Goal: Transaction & Acquisition: Purchase product/service

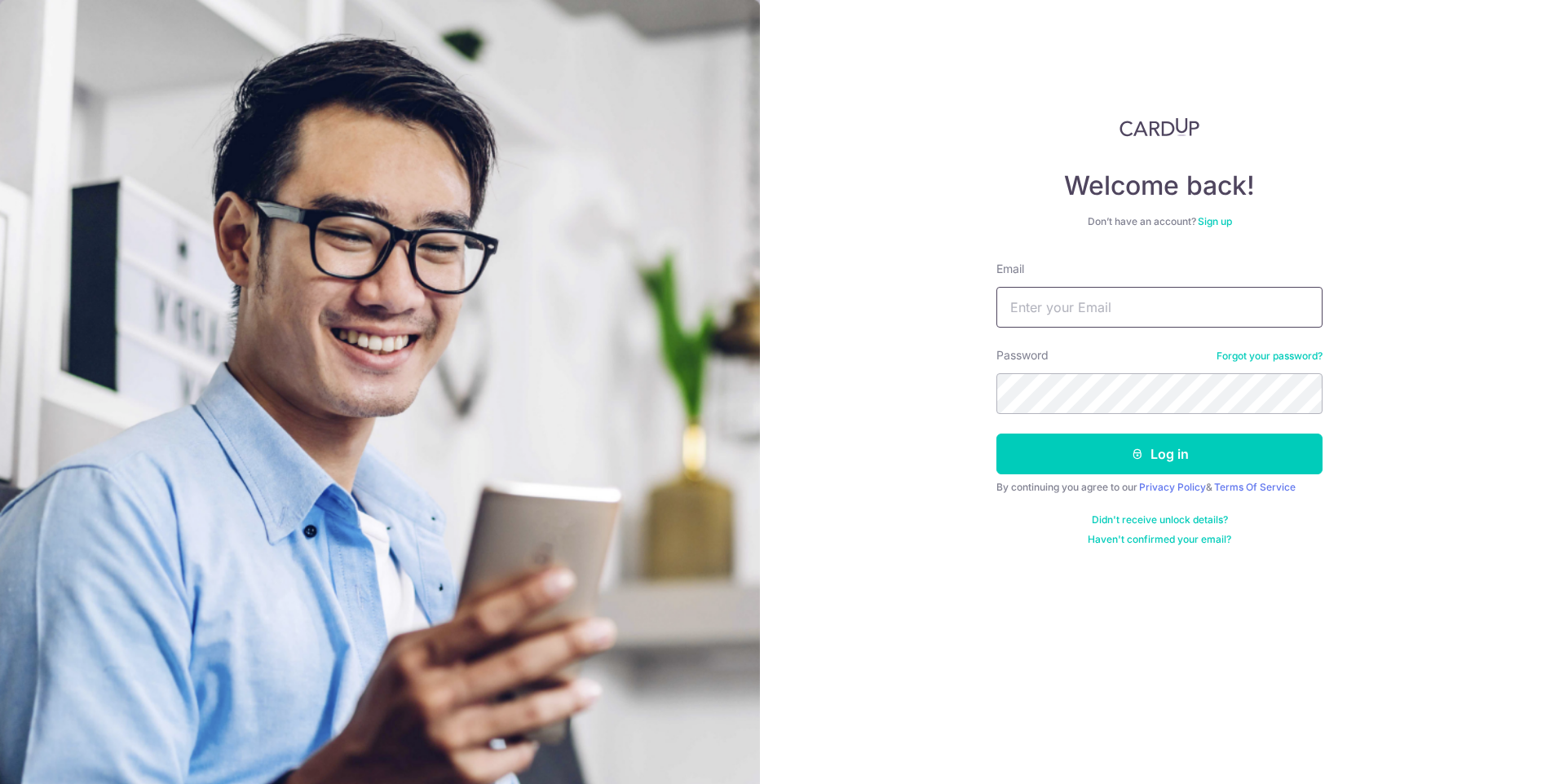
click at [1121, 310] on input "Email" at bounding box center [1159, 308] width 326 height 41
type input "atayxw@hotmail.com"
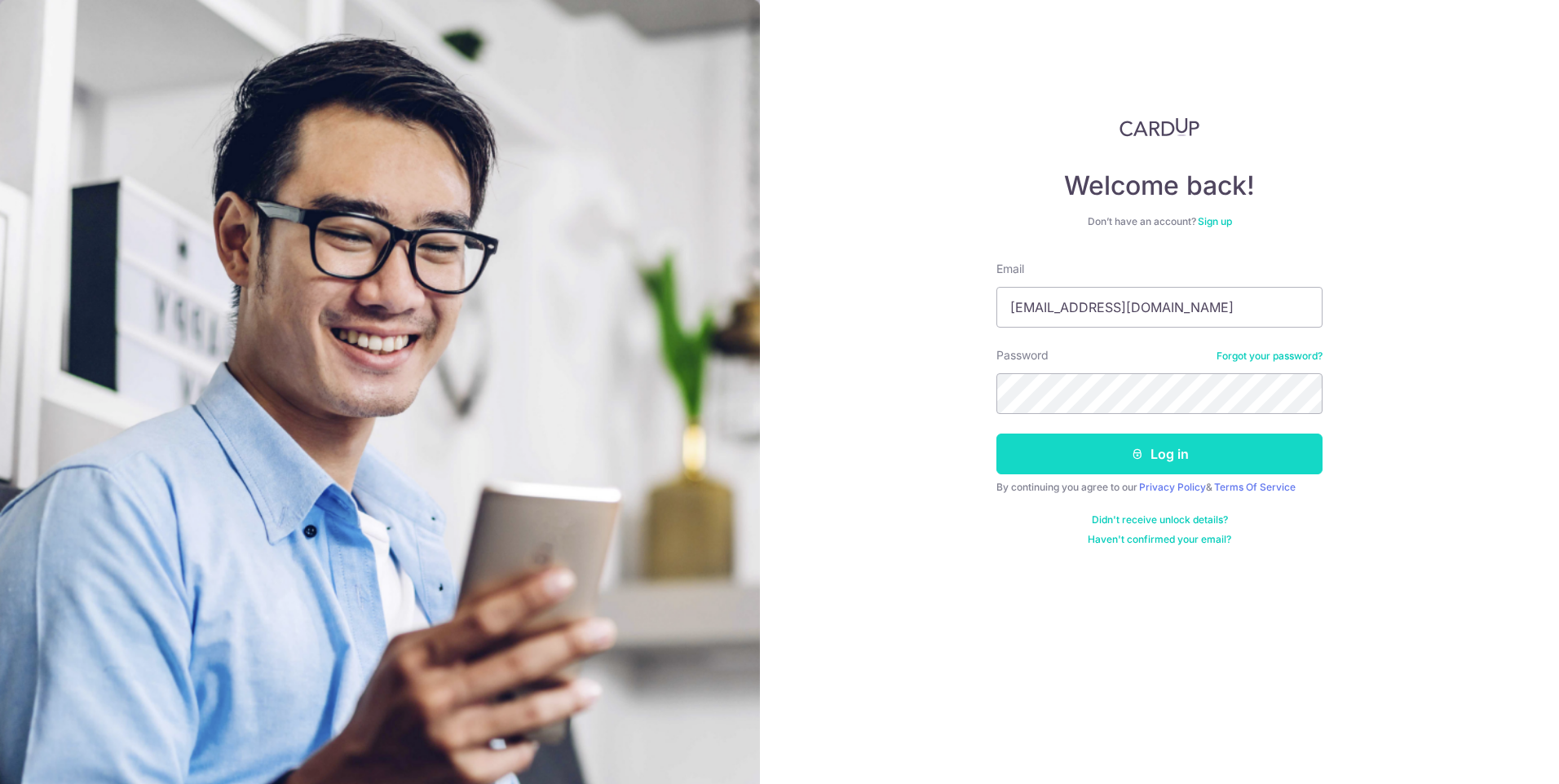
click at [1126, 458] on button "Log in" at bounding box center [1159, 454] width 326 height 41
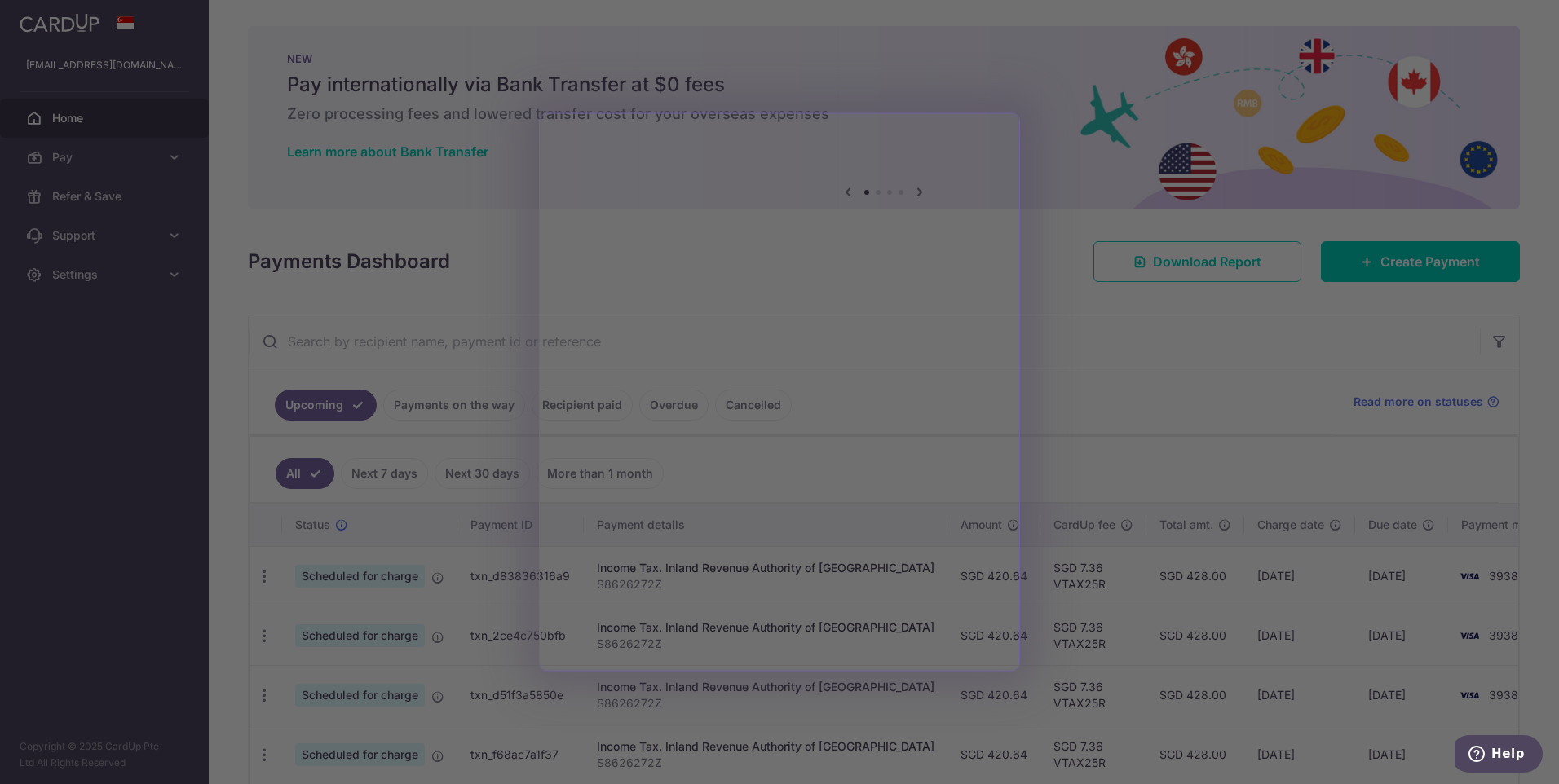
click at [1083, 379] on div at bounding box center [787, 396] width 1575 height 792
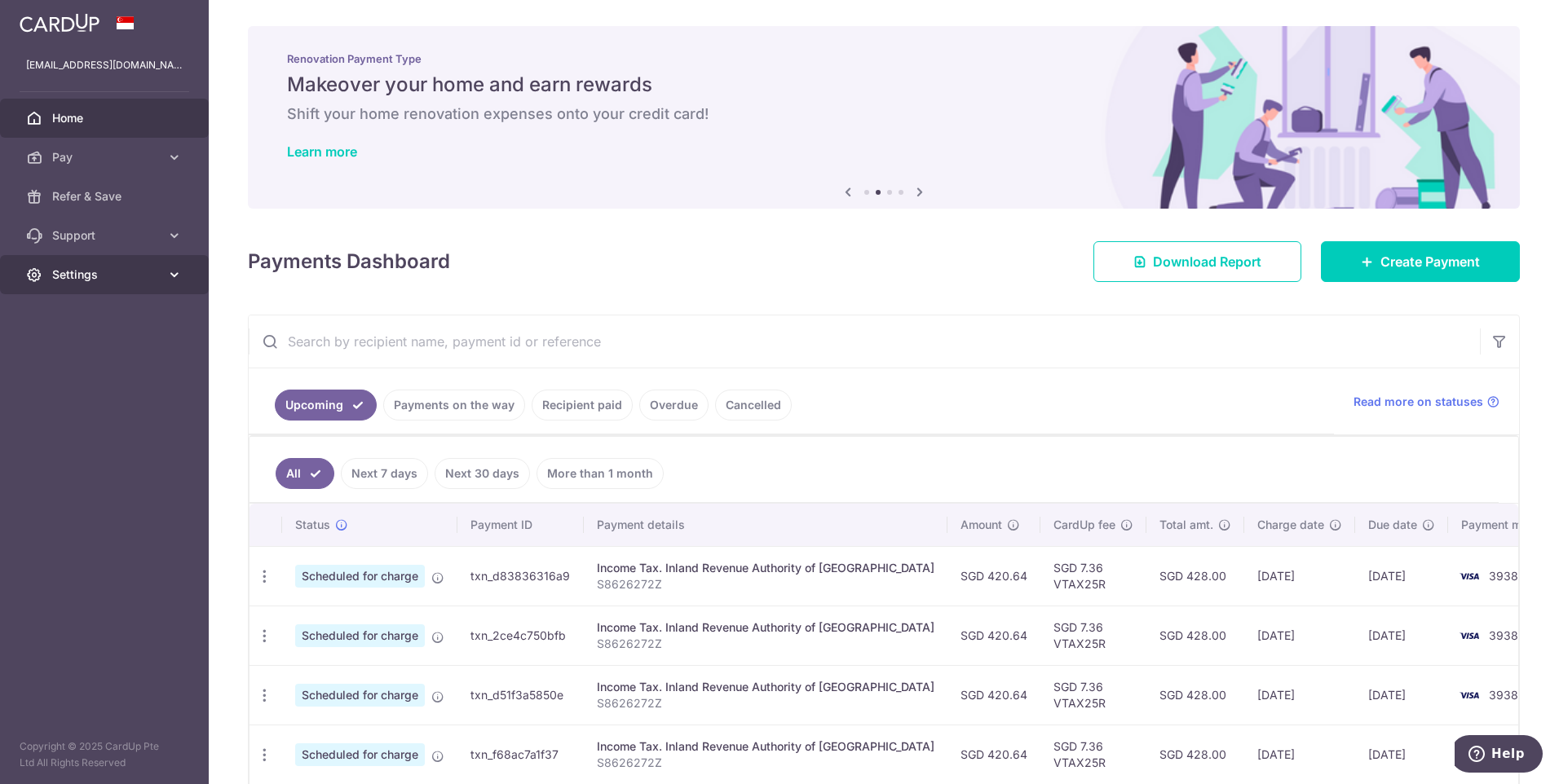
click at [173, 263] on link "Settings" at bounding box center [104, 275] width 209 height 39
click at [116, 349] on span "Logout" at bounding box center [106, 353] width 108 height 16
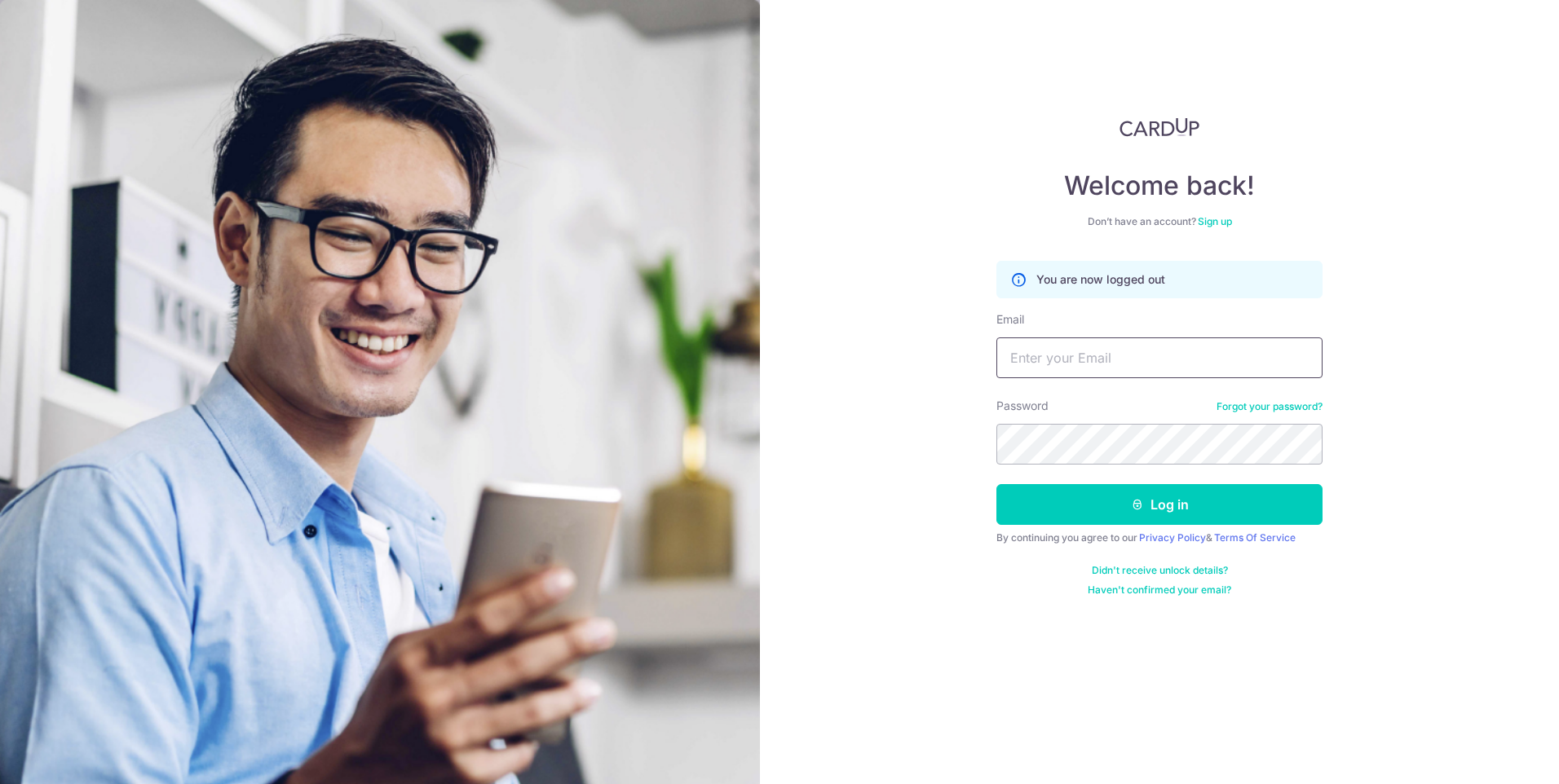
click at [1135, 372] on input "Email" at bounding box center [1159, 358] width 326 height 41
type input "[EMAIL_ADDRESS][DOMAIN_NAME]"
click at [1246, 517] on button "Log in" at bounding box center [1159, 505] width 326 height 41
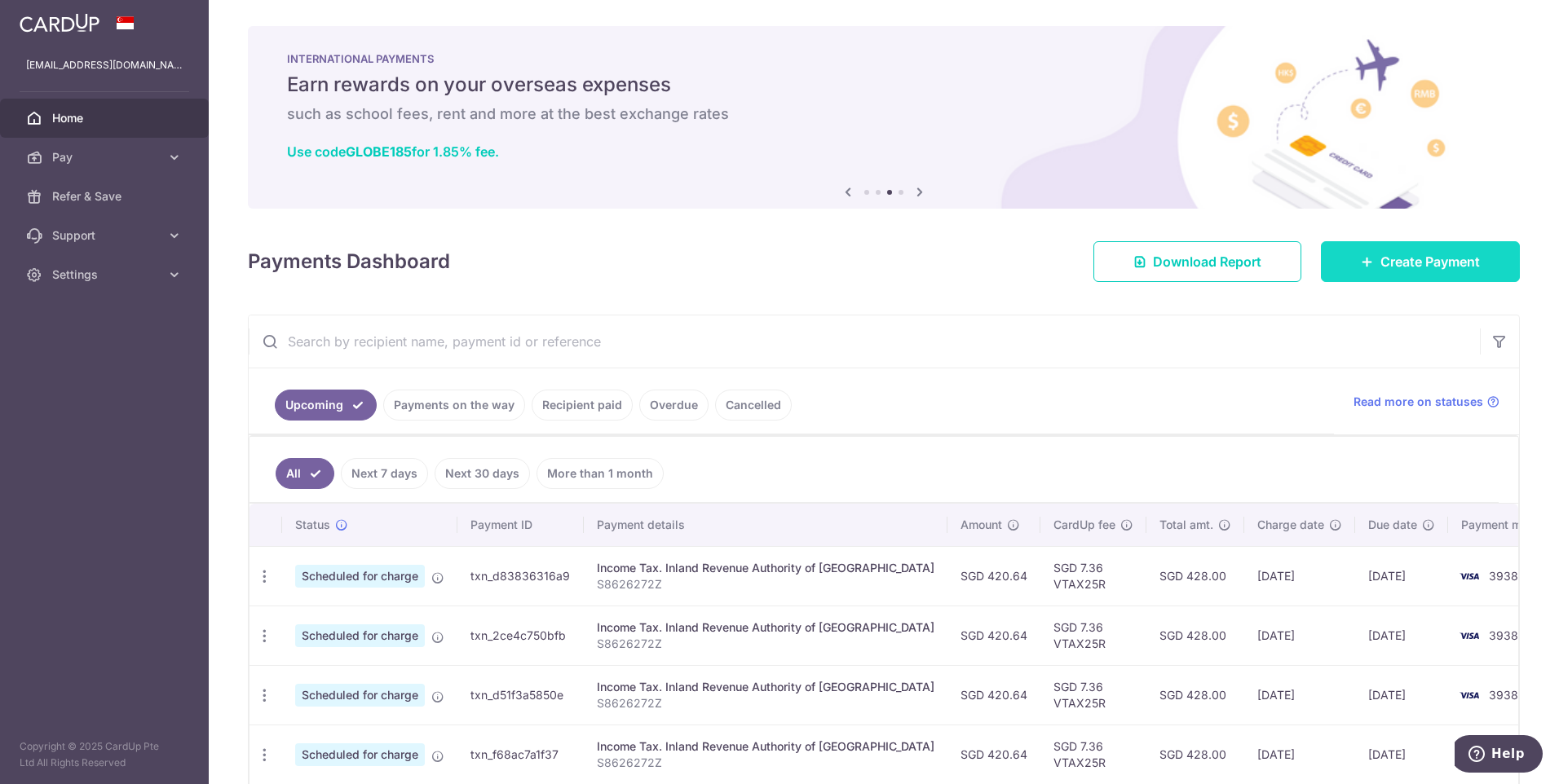
click at [1420, 253] on span "Create Payment" at bounding box center [1430, 262] width 99 height 19
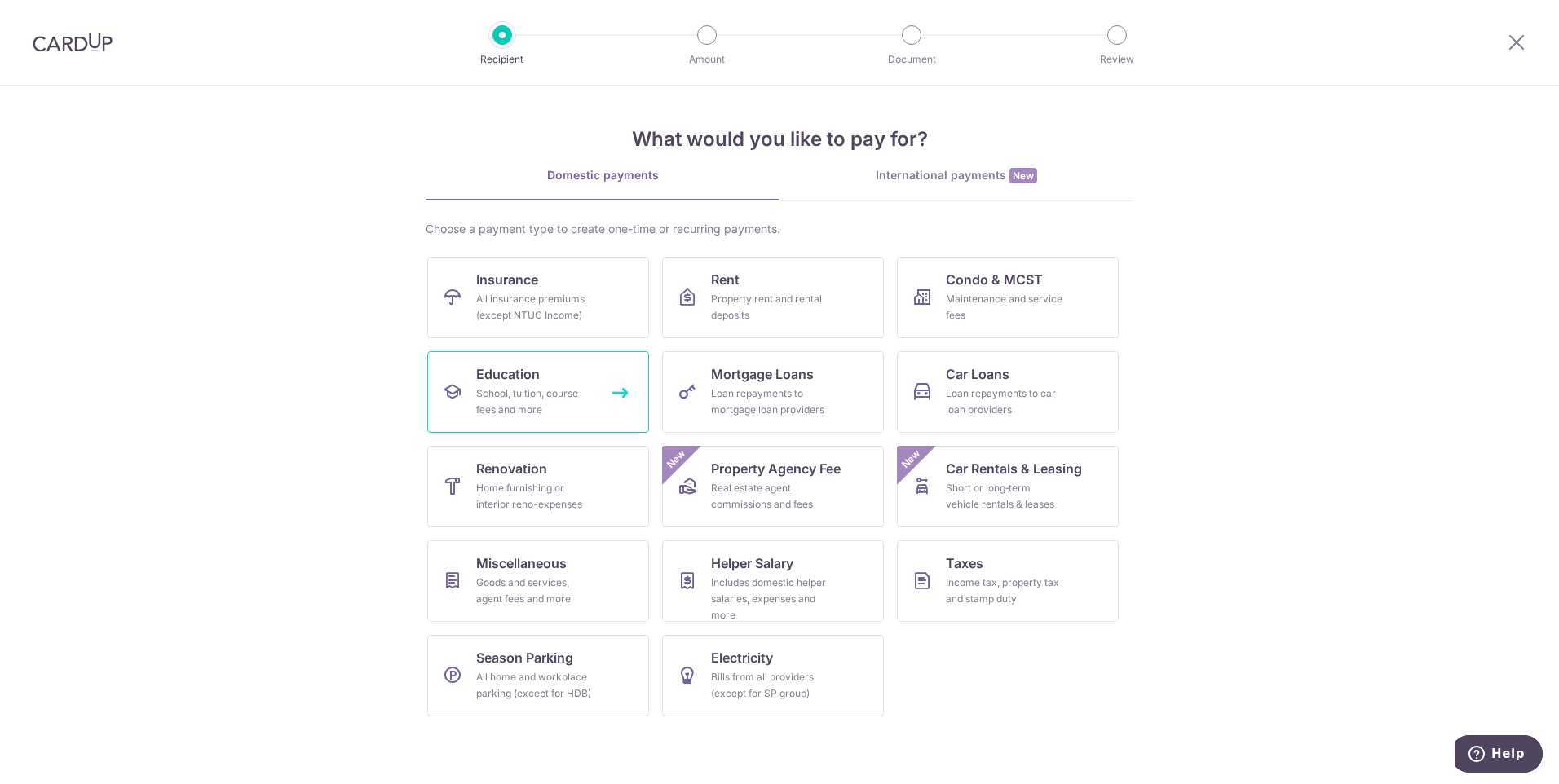
click at [571, 367] on link "Education School, tuition, course fees and more" at bounding box center [538, 392] width 222 height 81
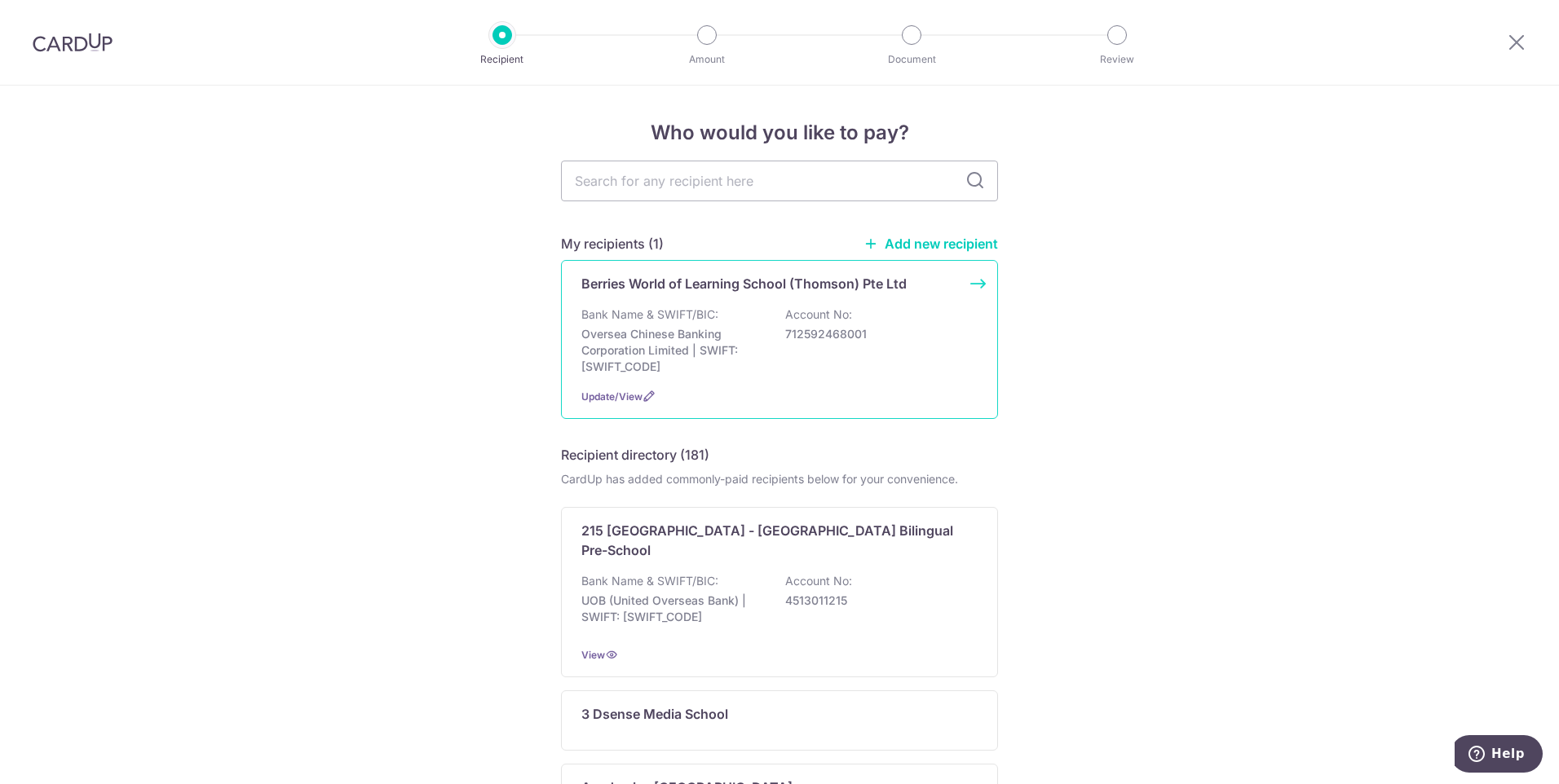
click at [757, 354] on p "Oversea Chinese Banking Corporation Limited | SWIFT: [SWIFT_CODE]" at bounding box center [672, 350] width 183 height 49
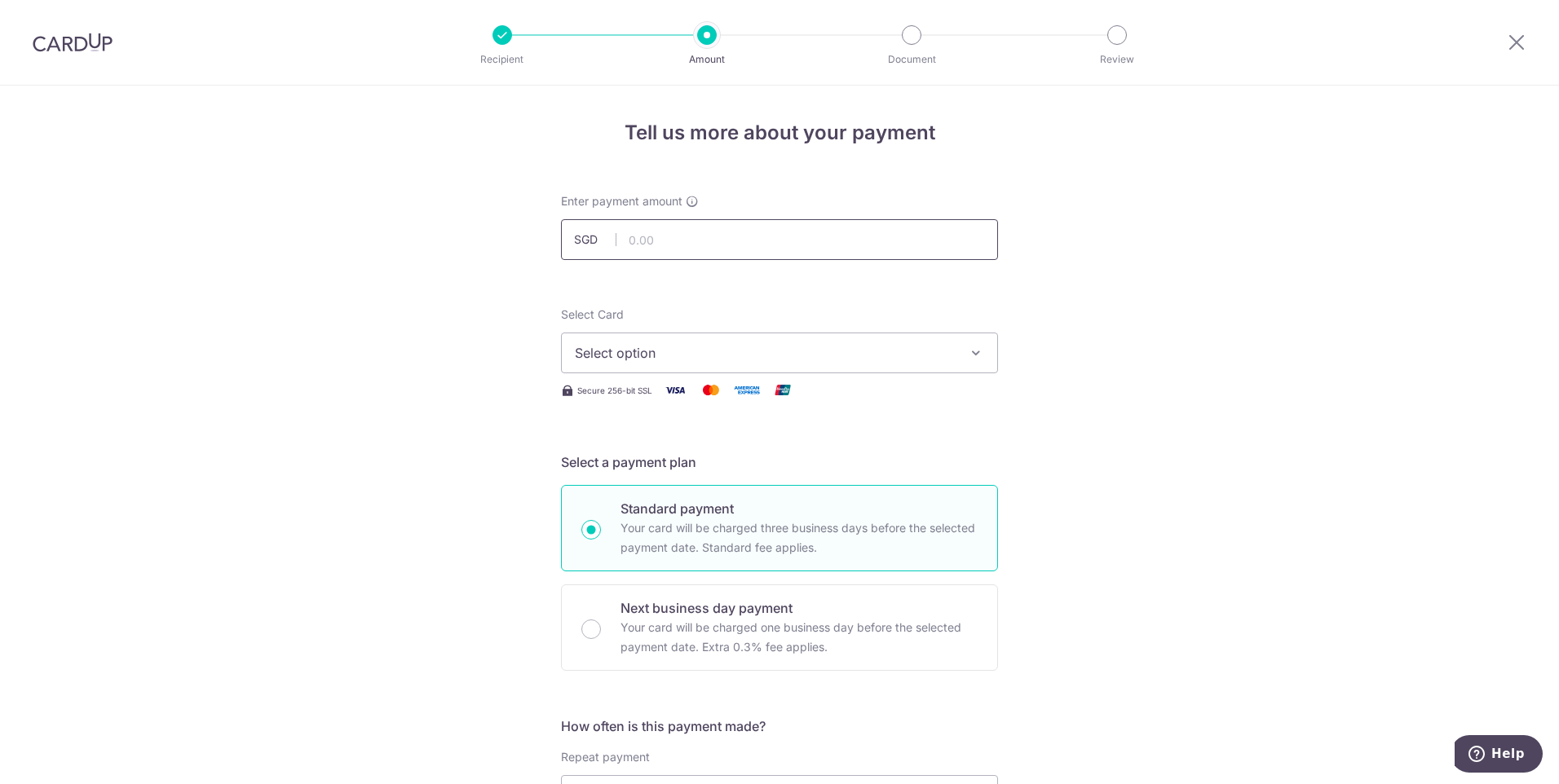
click at [707, 235] on input "text" at bounding box center [779, 240] width 437 height 41
click at [726, 240] on input "text" at bounding box center [779, 240] width 437 height 41
type input "408.75"
click at [942, 214] on div "Enter payment amount SGD 408.75 408.75" at bounding box center [779, 227] width 437 height 67
click at [853, 354] on span "Select option" at bounding box center [765, 353] width 380 height 19
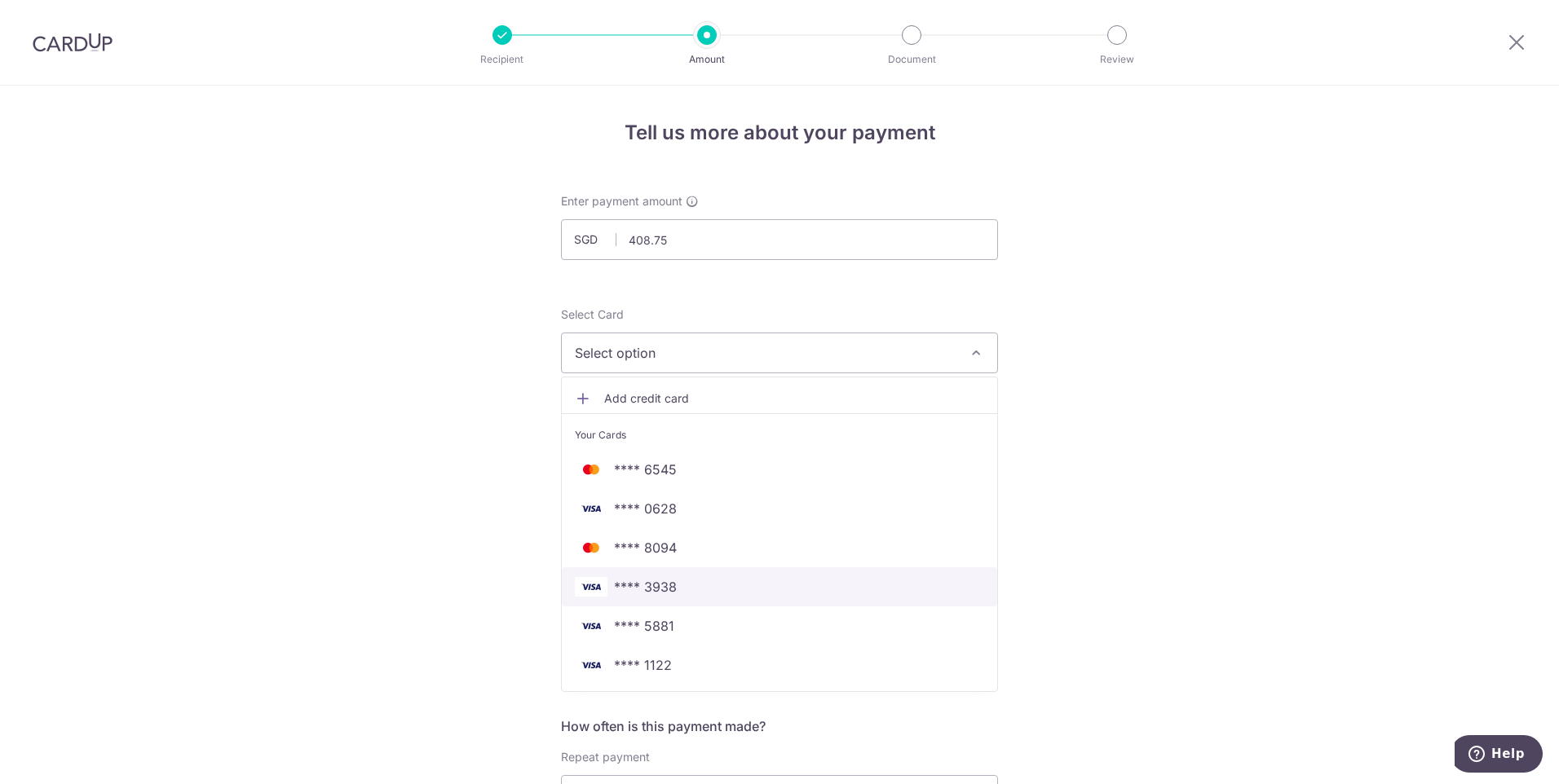
drag, startPoint x: 699, startPoint y: 588, endPoint x: 745, endPoint y: 568, distance: 50.2
click at [699, 588] on span "**** 3938" at bounding box center [779, 587] width 409 height 19
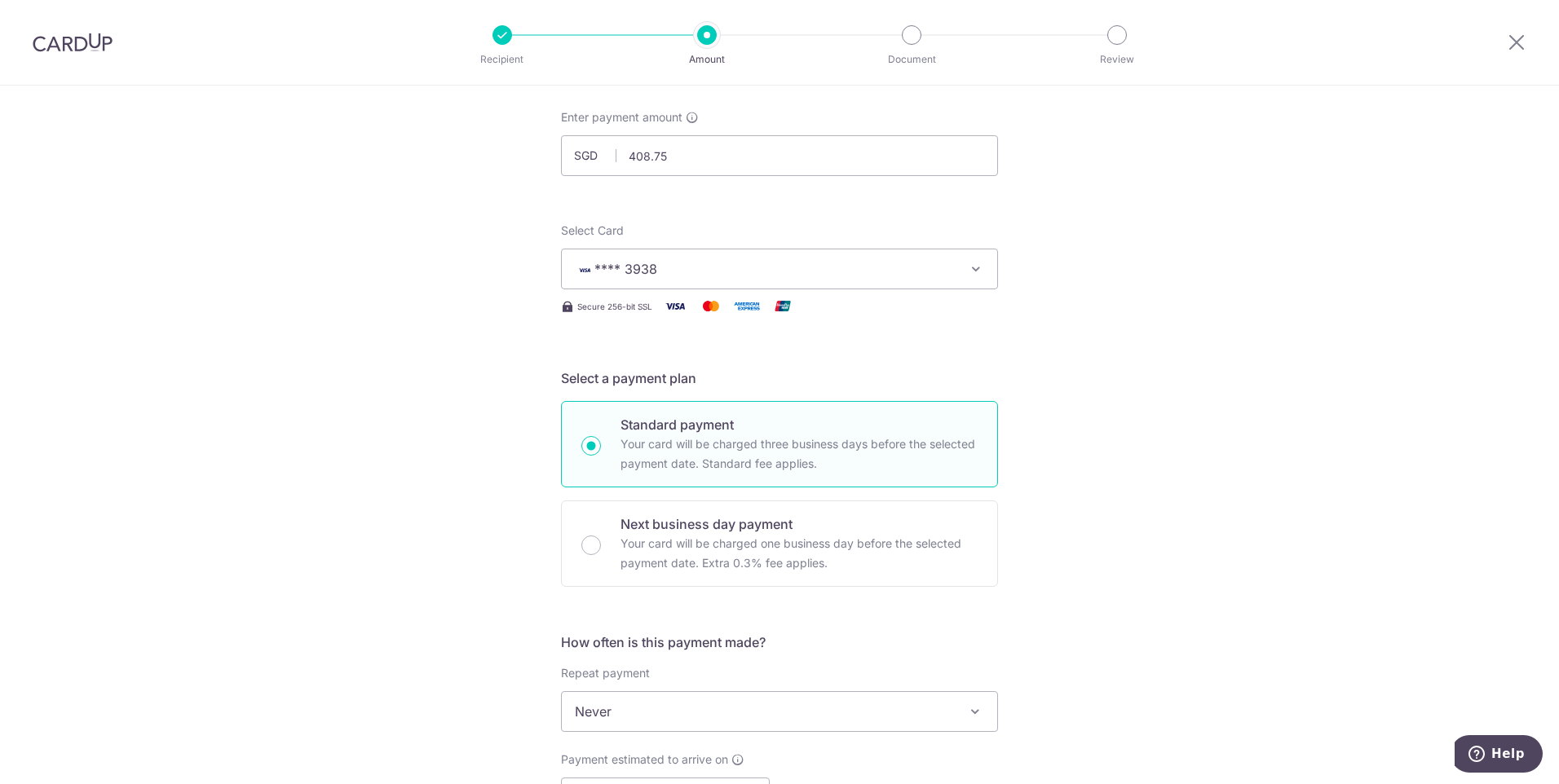
scroll to position [163, 0]
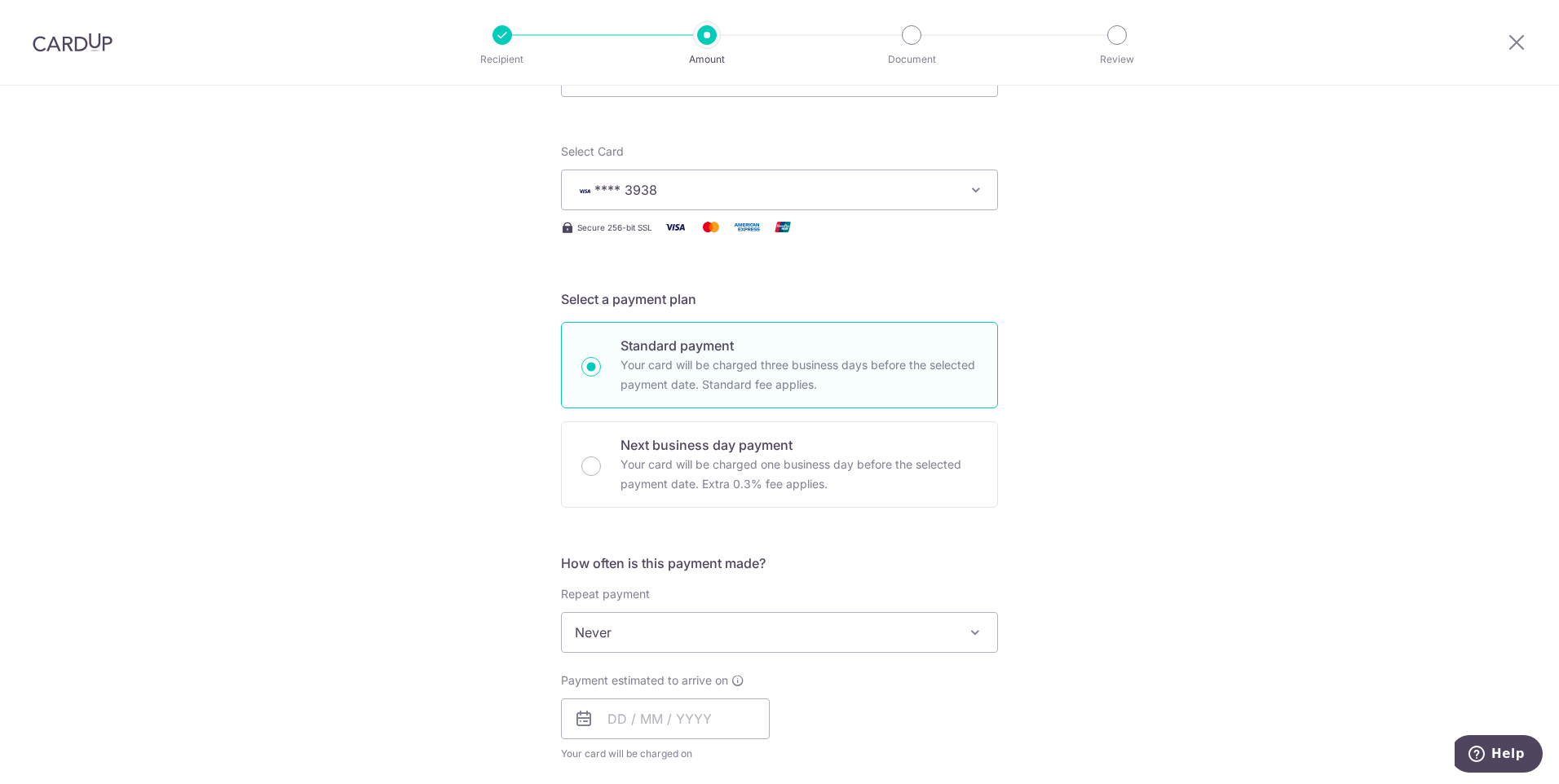
click at [730, 625] on span "Never" at bounding box center [779, 632] width 435 height 39
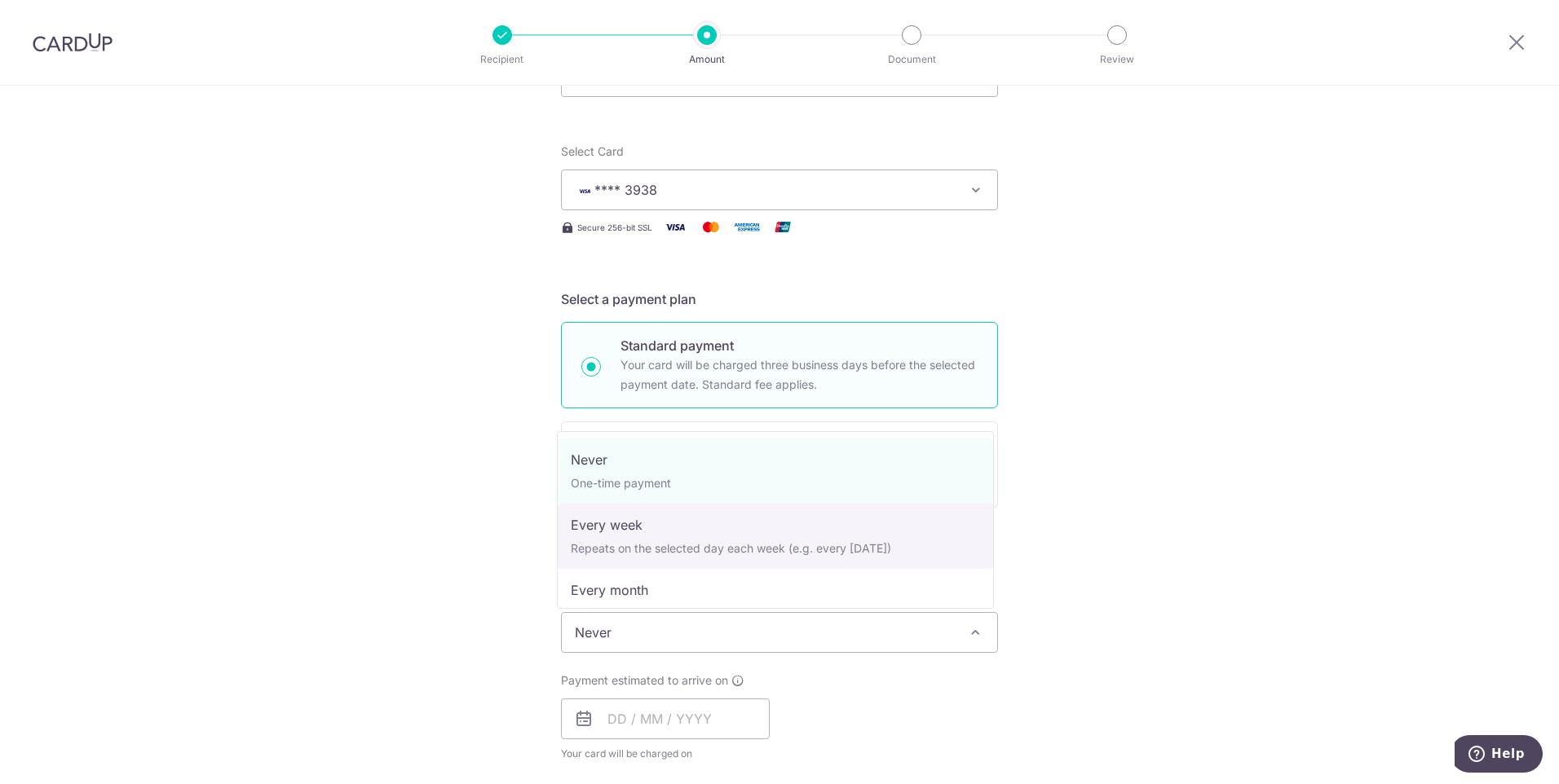
select select "2"
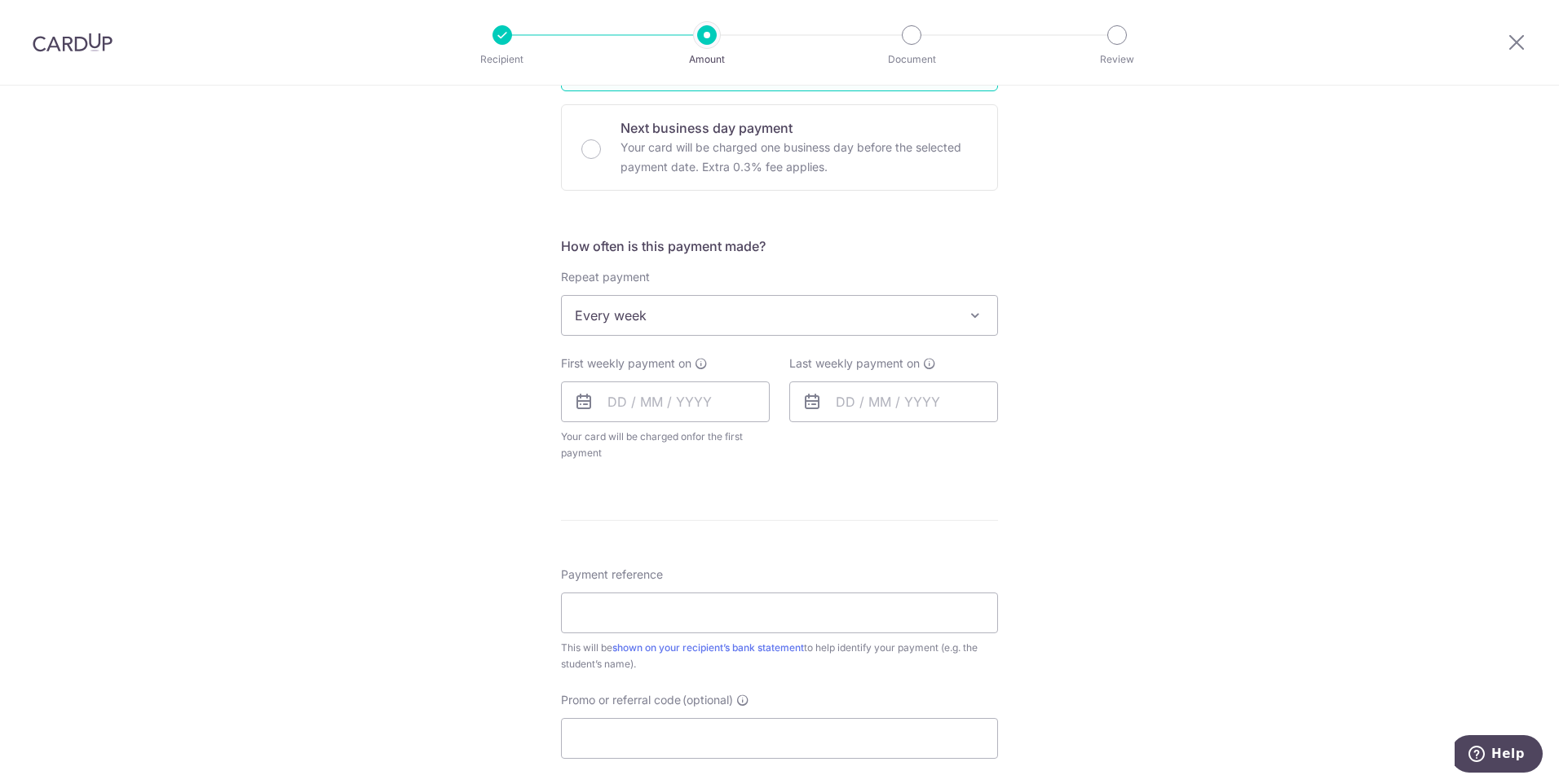
scroll to position [489, 0]
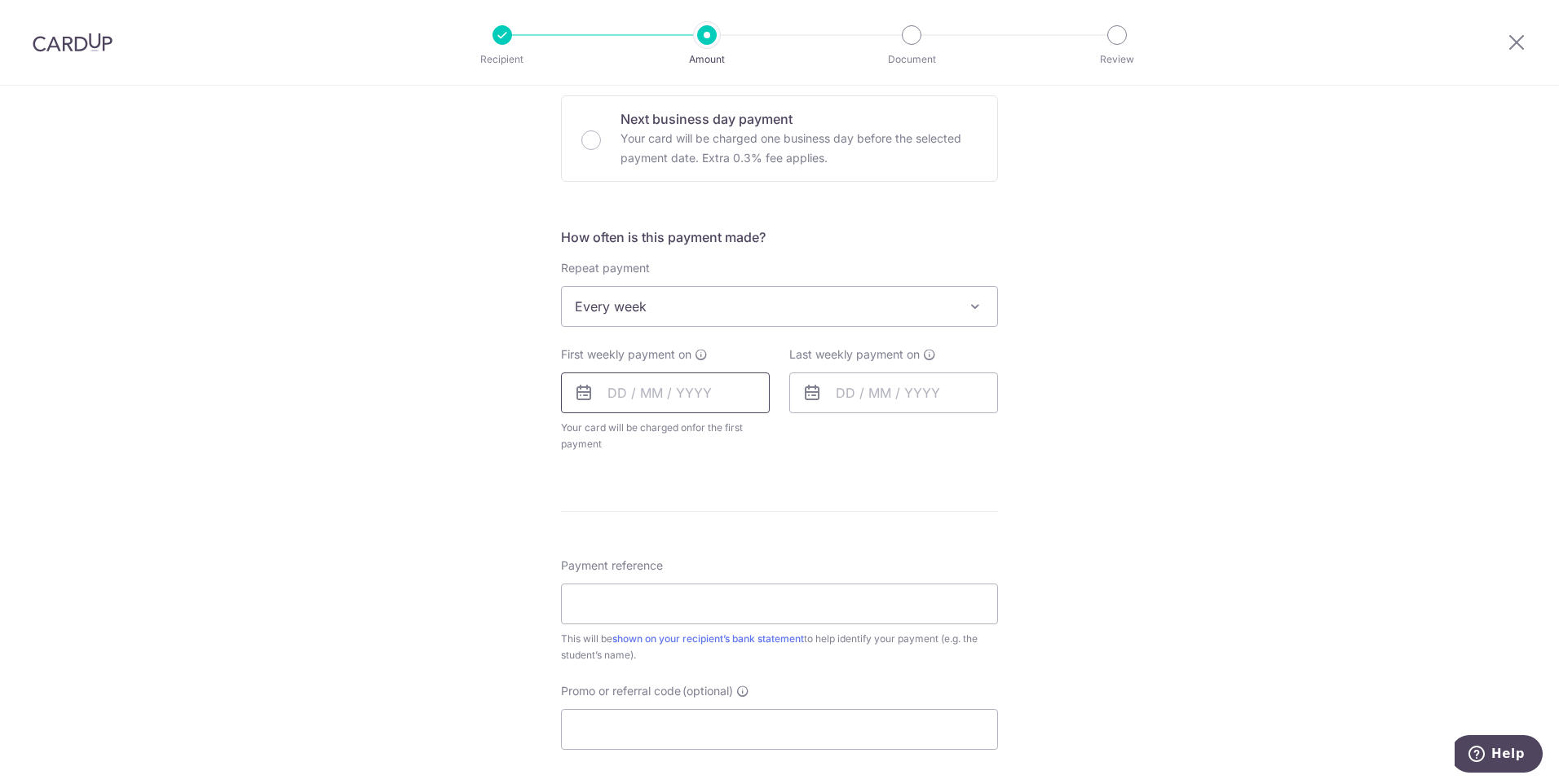
click at [680, 390] on input "text" at bounding box center [665, 392] width 209 height 41
click at [725, 572] on link "14" at bounding box center [725, 574] width 27 height 27
type input "[DATE]"
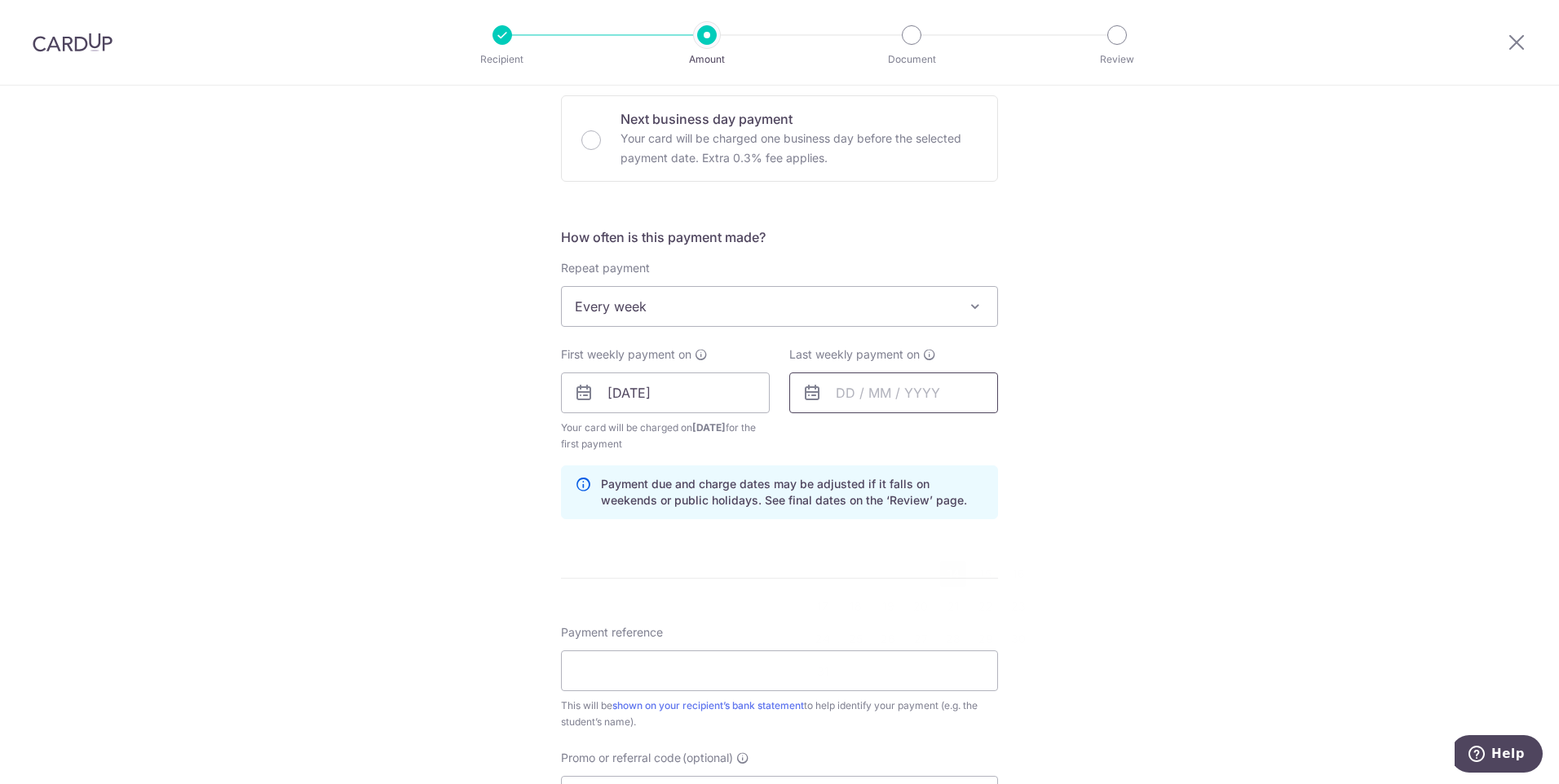
click at [901, 398] on input "text" at bounding box center [894, 392] width 209 height 41
click at [820, 605] on link "17" at bounding box center [823, 606] width 27 height 27
type input "17/08/2025"
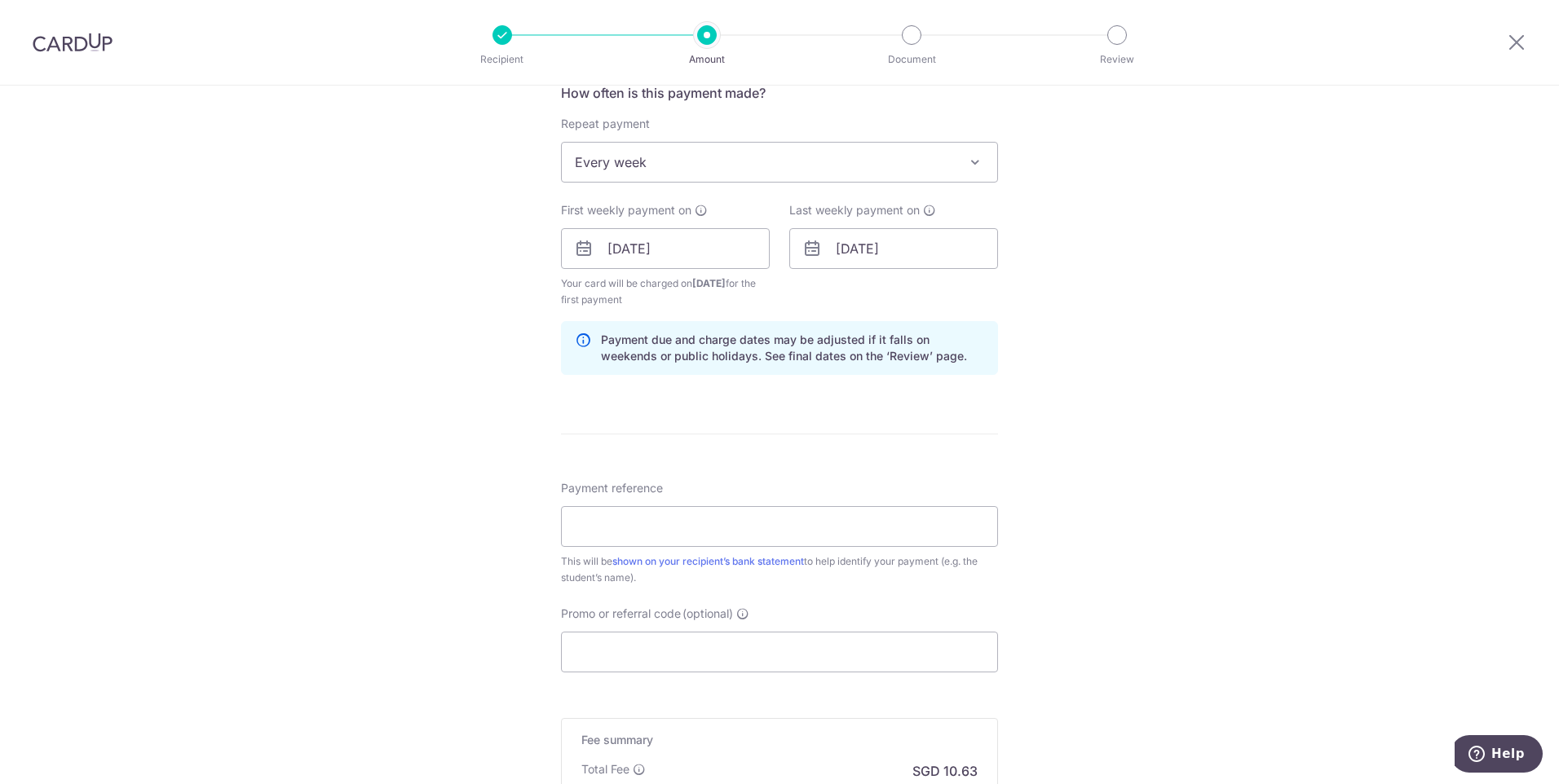
scroll to position [652, 0]
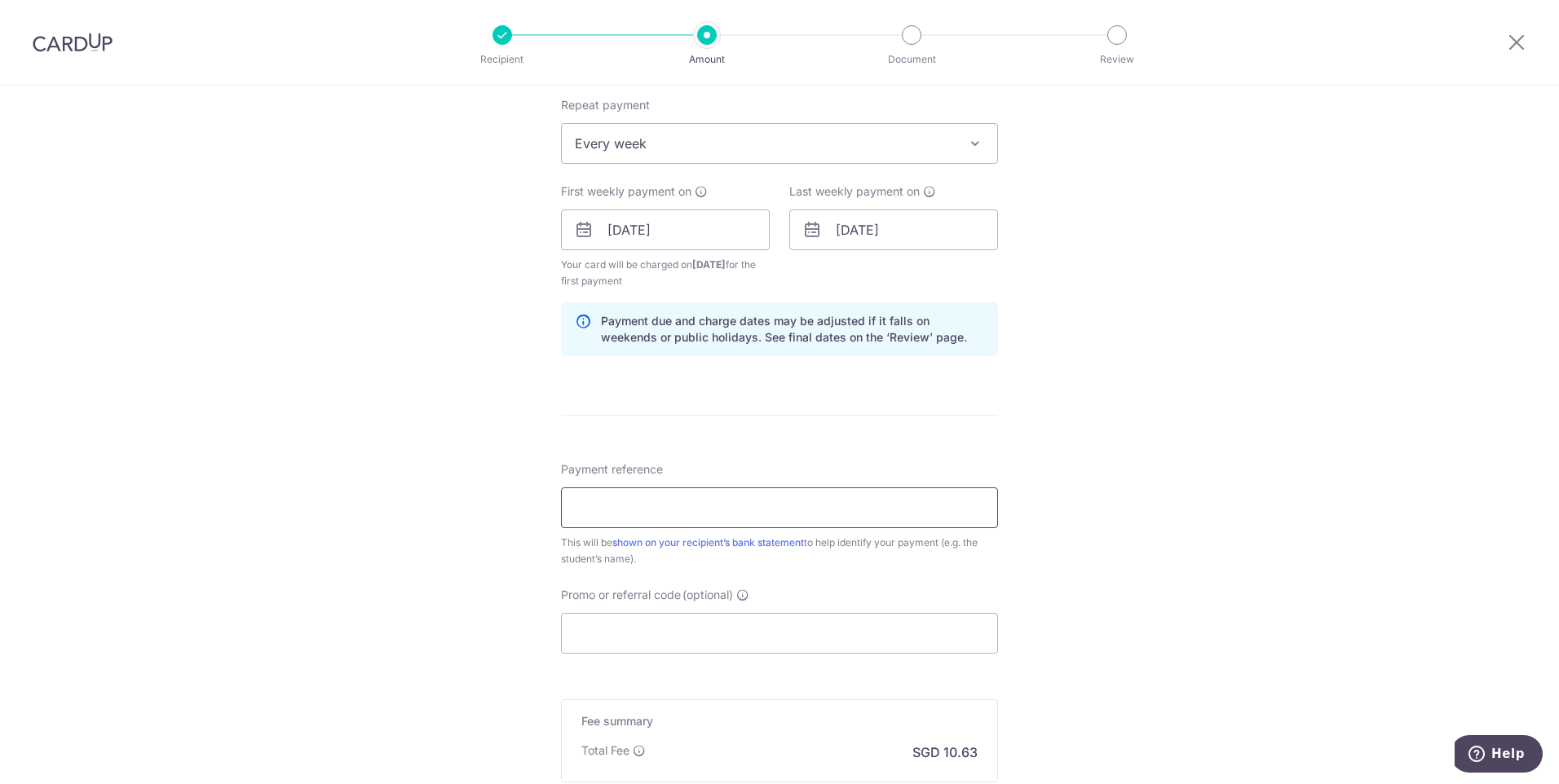
click at [696, 499] on input "Payment reference" at bounding box center [779, 507] width 437 height 41
drag, startPoint x: 1127, startPoint y: 368, endPoint x: 1029, endPoint y: 323, distance: 107.8
click at [1127, 368] on div "Tell us more about your payment Enter payment amount SGD 408.75 408.75 Select C…" at bounding box center [779, 212] width 1559 height 1557
click at [1168, 259] on div "Tell us more about your payment Enter payment amount SGD 408.75 408.75 Select C…" at bounding box center [779, 212] width 1559 height 1557
click at [927, 194] on icon at bounding box center [929, 191] width 13 height 13
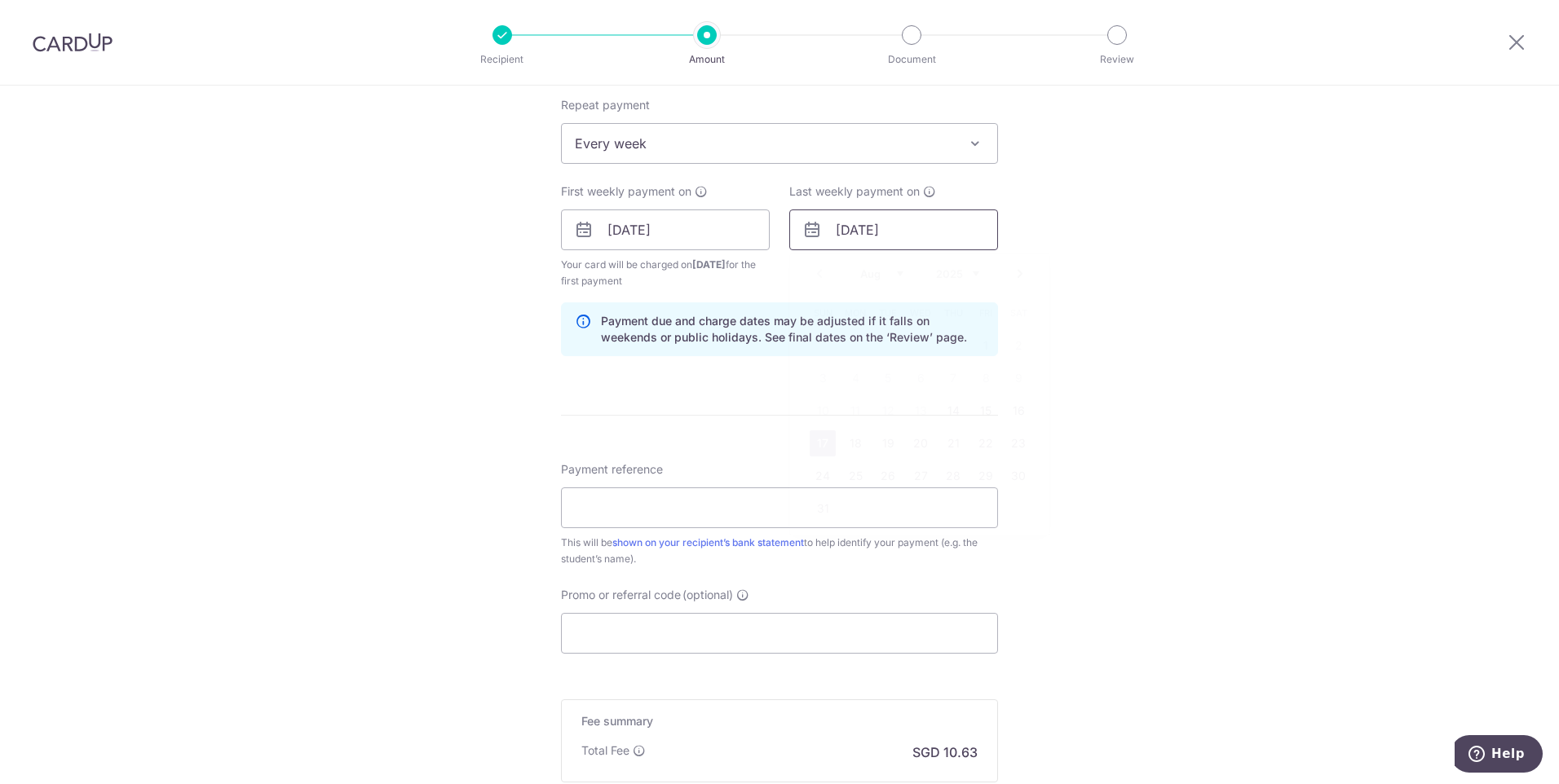
click at [920, 229] on input "17/08/2025" at bounding box center [894, 230] width 209 height 41
click at [1158, 245] on div "Tell us more about your payment Enter payment amount SGD 408.75 408.75 Select C…" at bounding box center [779, 212] width 1559 height 1557
click at [664, 497] on input "Payment reference" at bounding box center [779, 507] width 437 height 41
click at [602, 504] on input "Payment reference" at bounding box center [779, 507] width 437 height 41
type input "I"
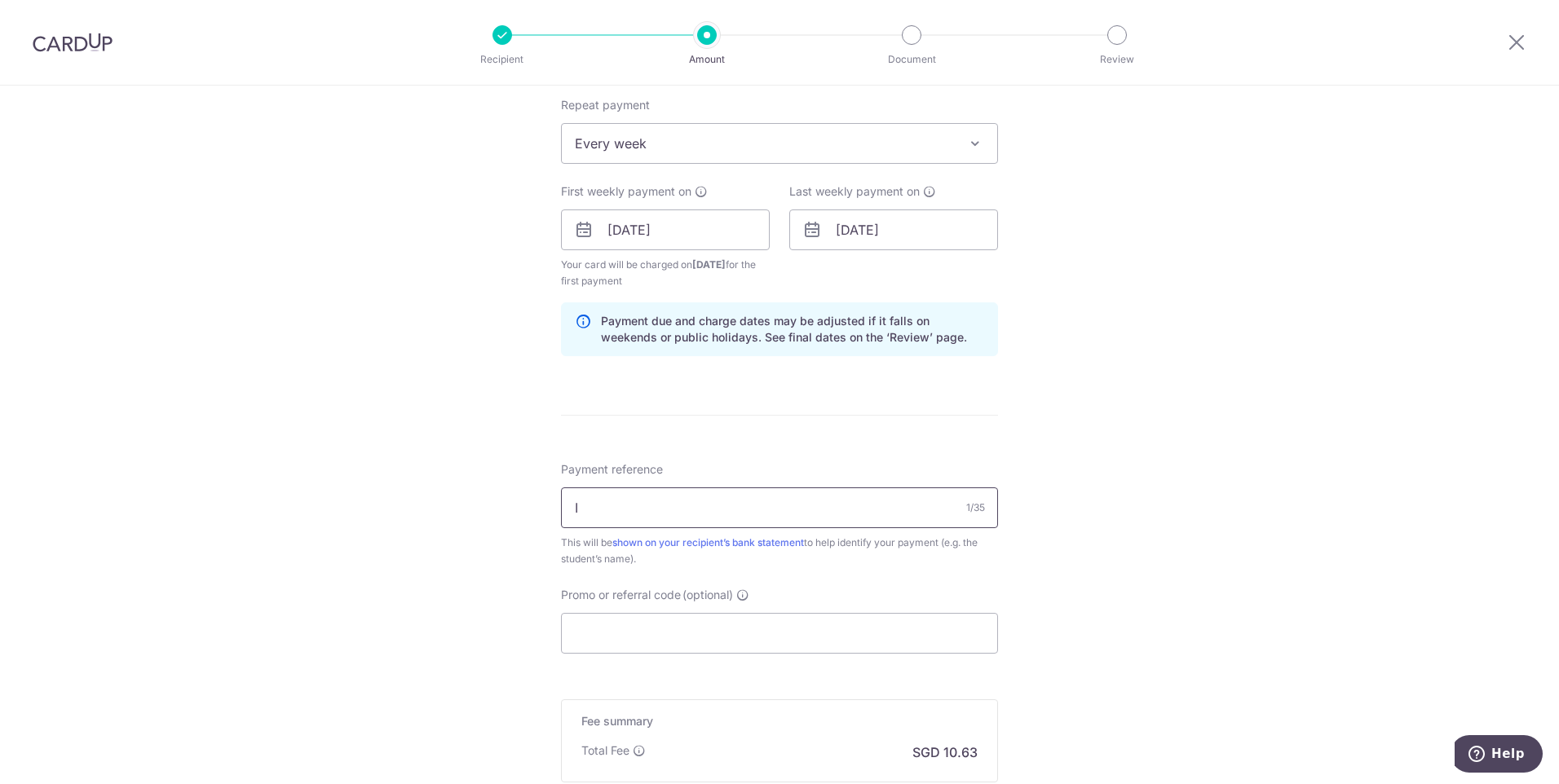
click at [608, 513] on input "I" at bounding box center [779, 507] width 437 height 41
type input "JT-I25000597 J23506 [PERSON_NAME]"
click at [1092, 430] on div "Tell us more about your payment Enter payment amount SGD 408.75 408.75 Select C…" at bounding box center [779, 212] width 1559 height 1557
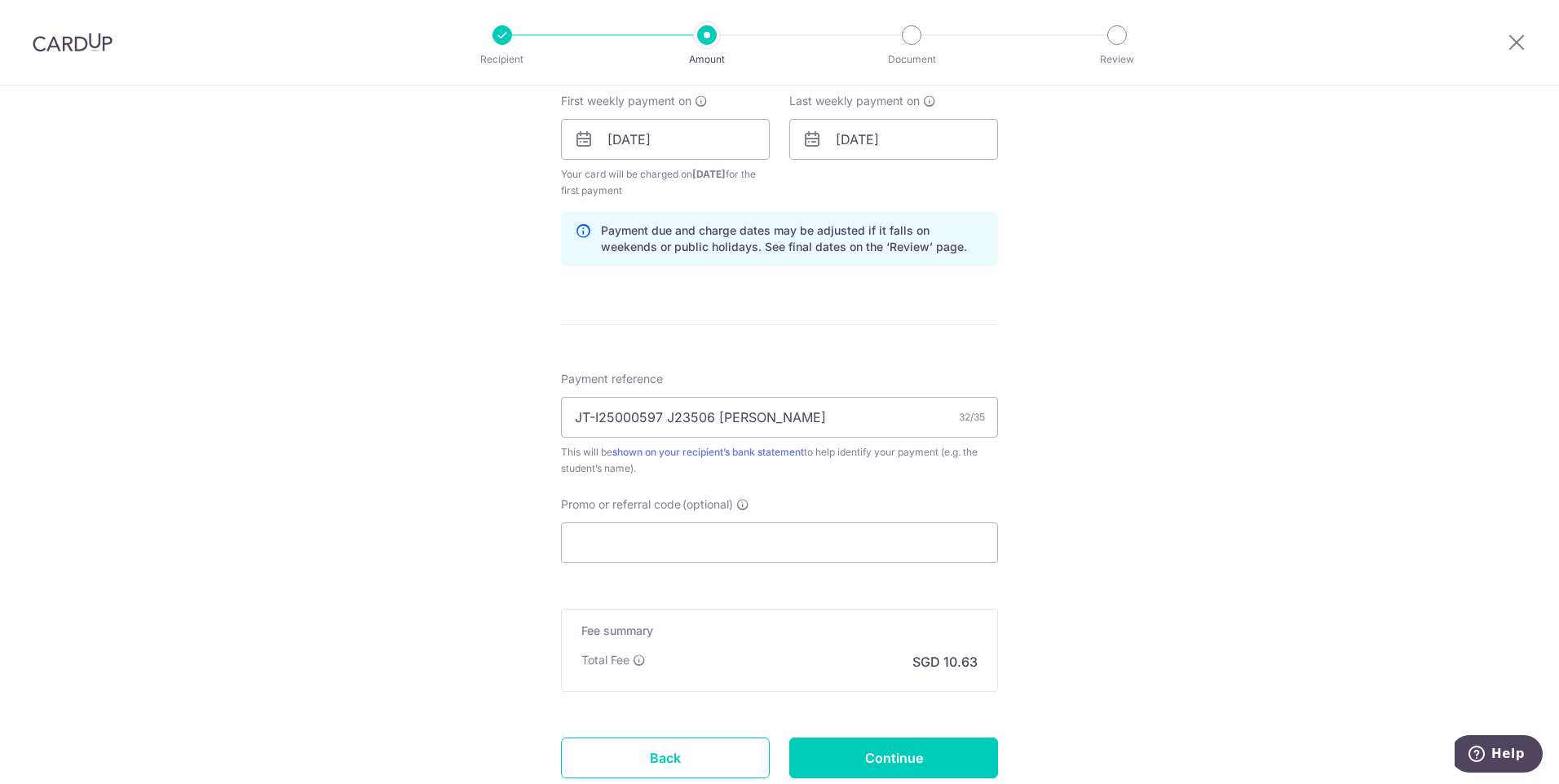
scroll to position [815, 0]
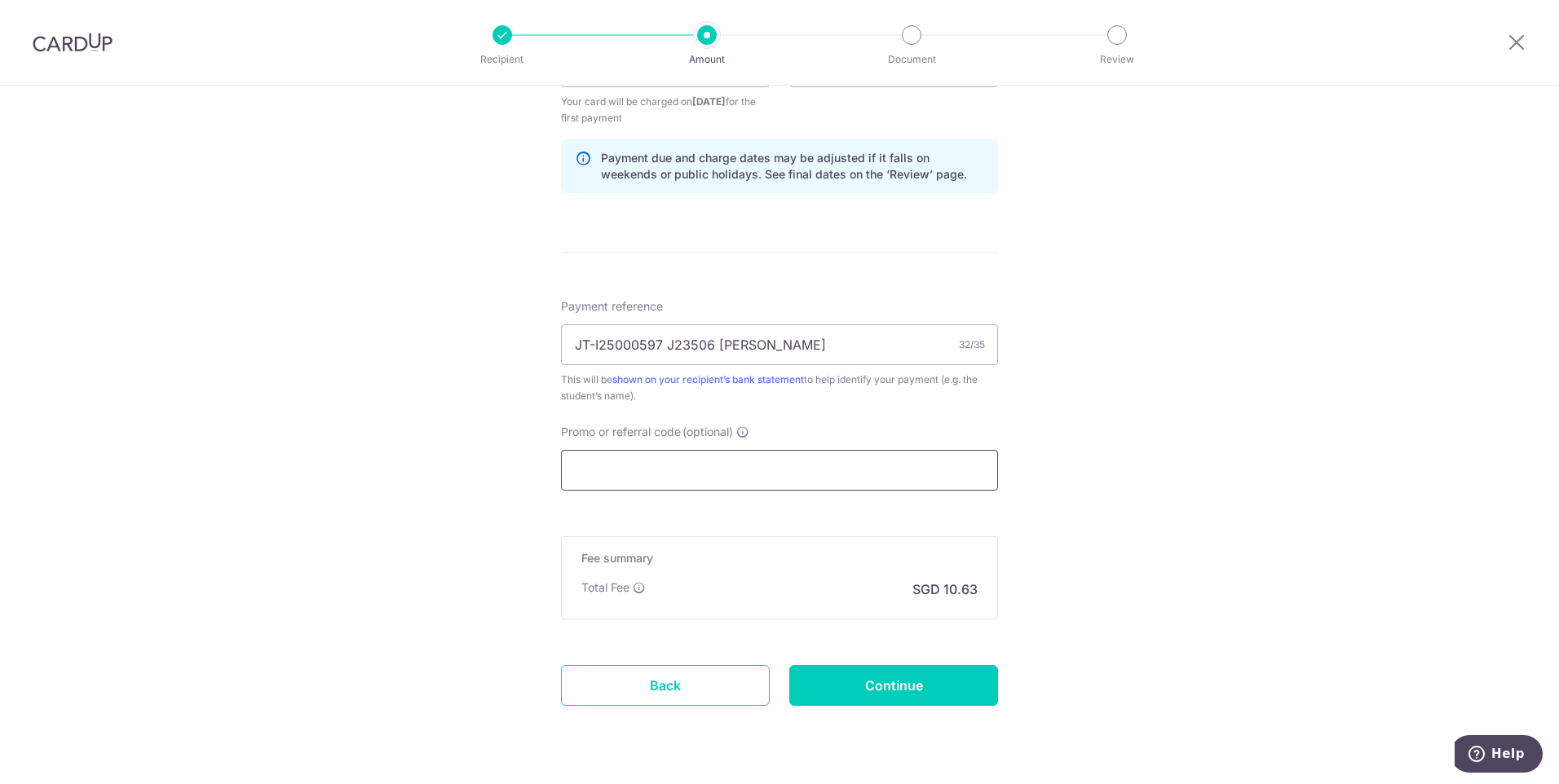
click at [668, 476] on input "Promo or referral code (optional)" at bounding box center [779, 470] width 437 height 41
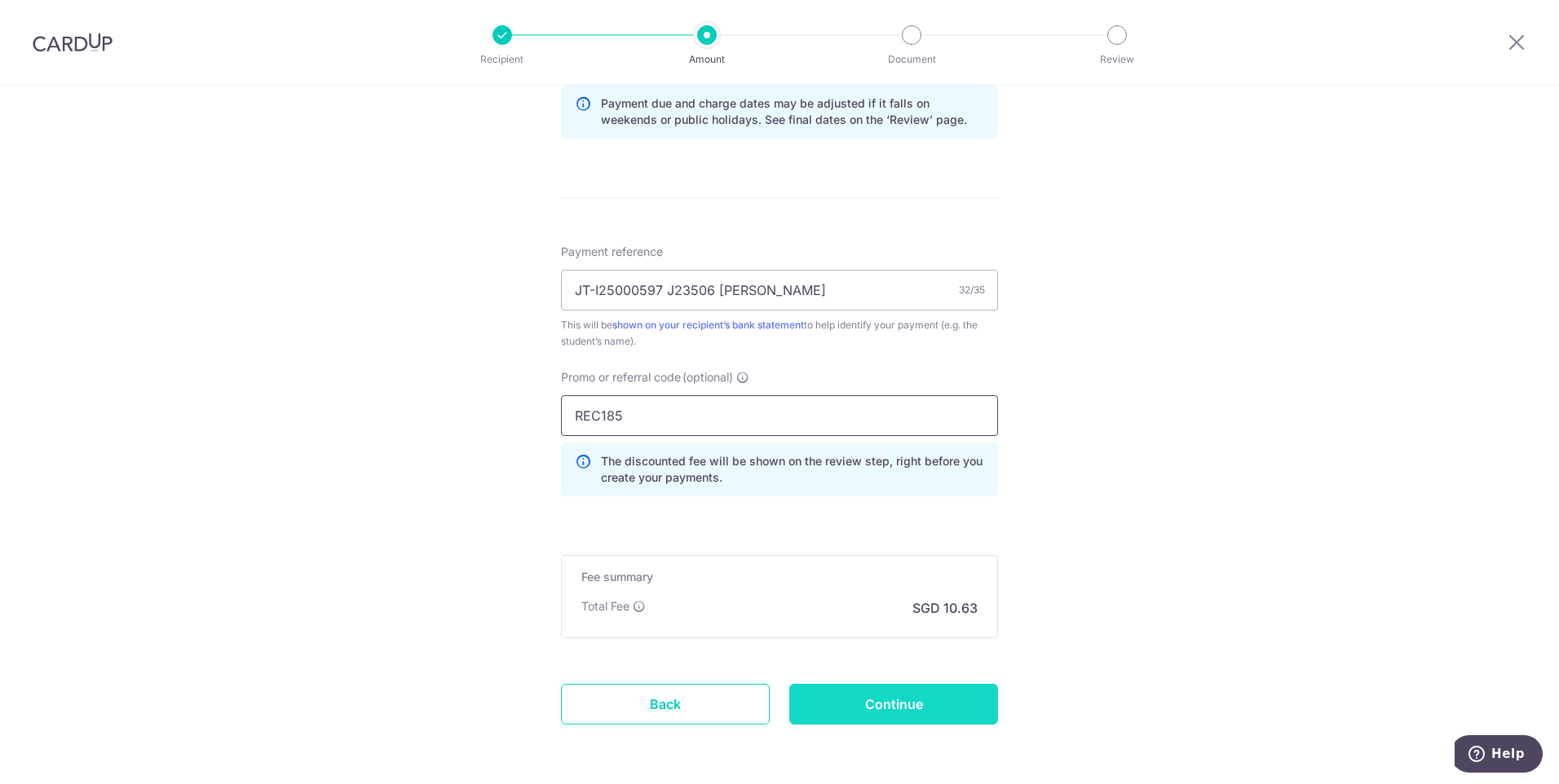
scroll to position [932, 0]
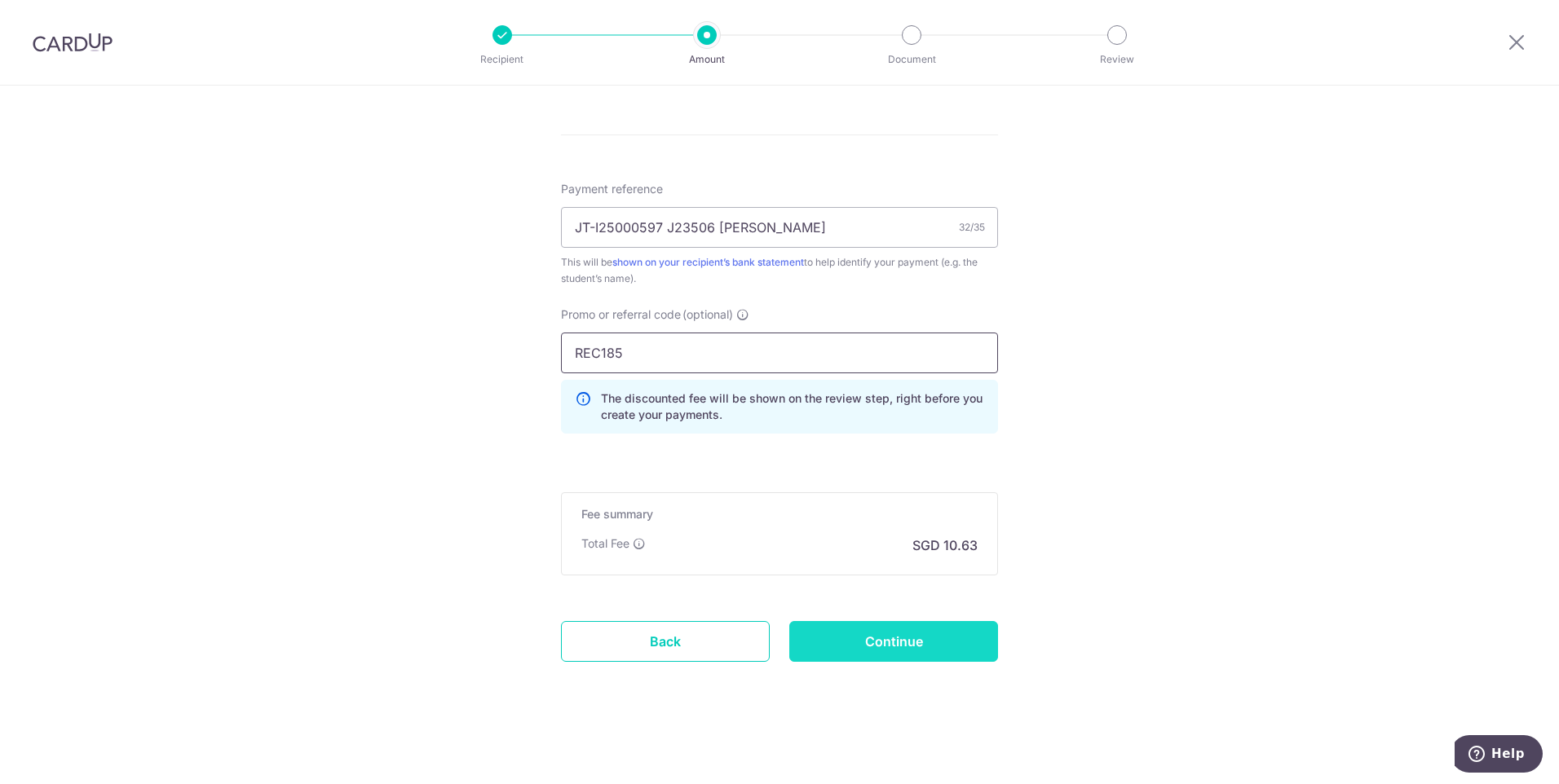
type input "REC185"
click at [920, 646] on input "Continue" at bounding box center [894, 642] width 209 height 41
type input "Create Schedule"
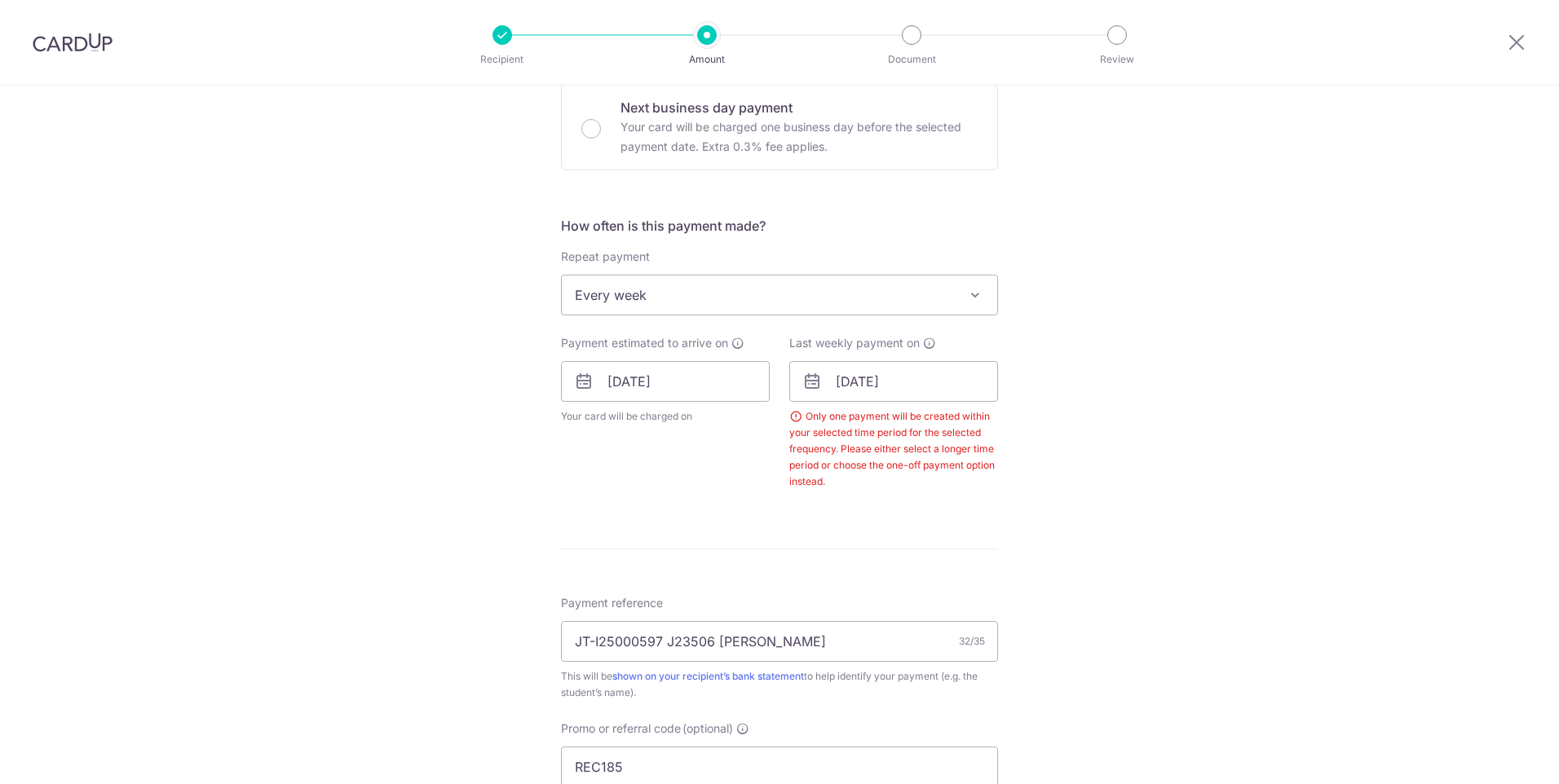
scroll to position [497, 0]
click at [921, 387] on input "17/08/2025" at bounding box center [894, 384] width 209 height 41
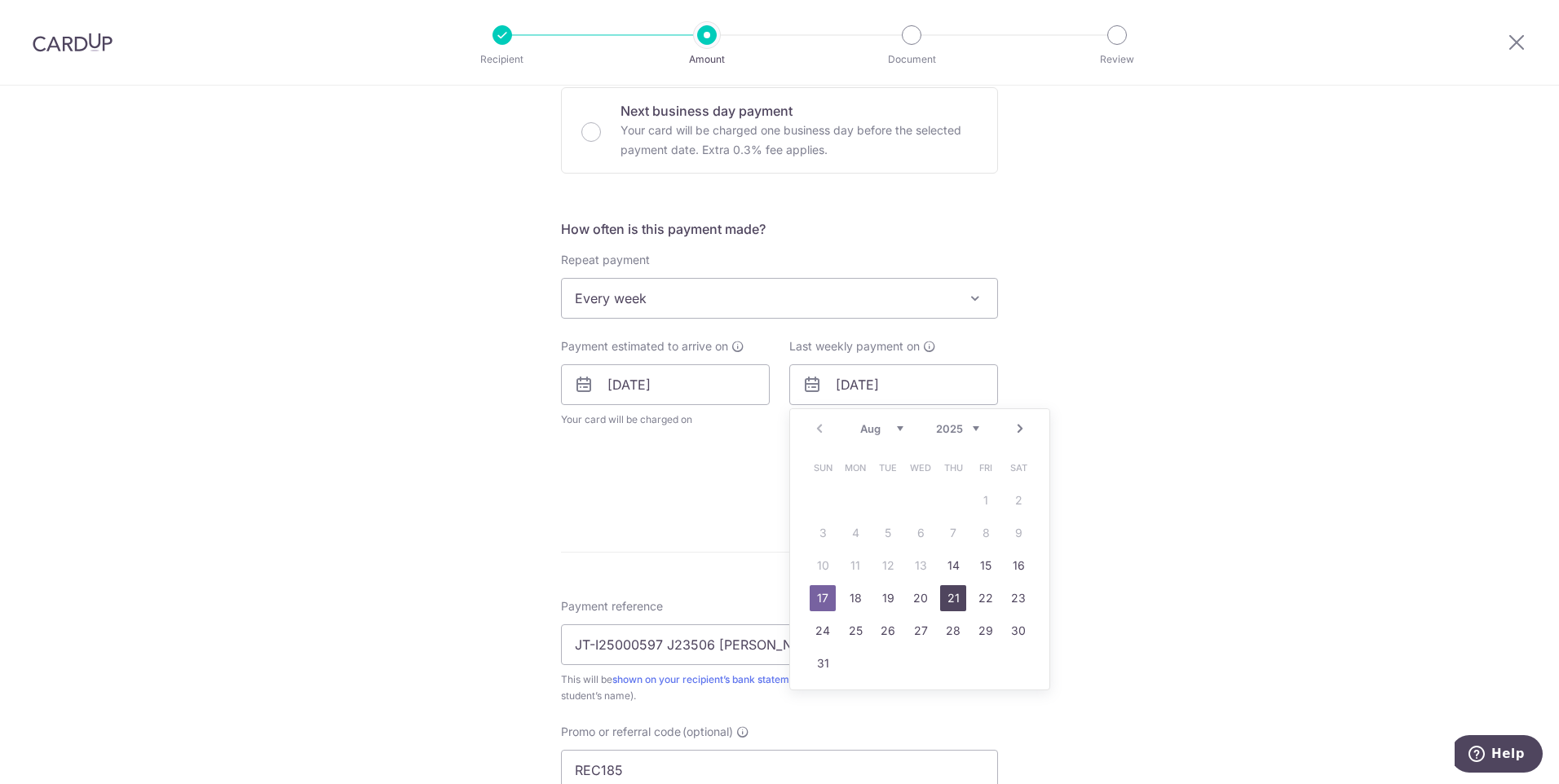
click at [943, 598] on link "21" at bounding box center [953, 598] width 27 height 27
type input "[DATE]"
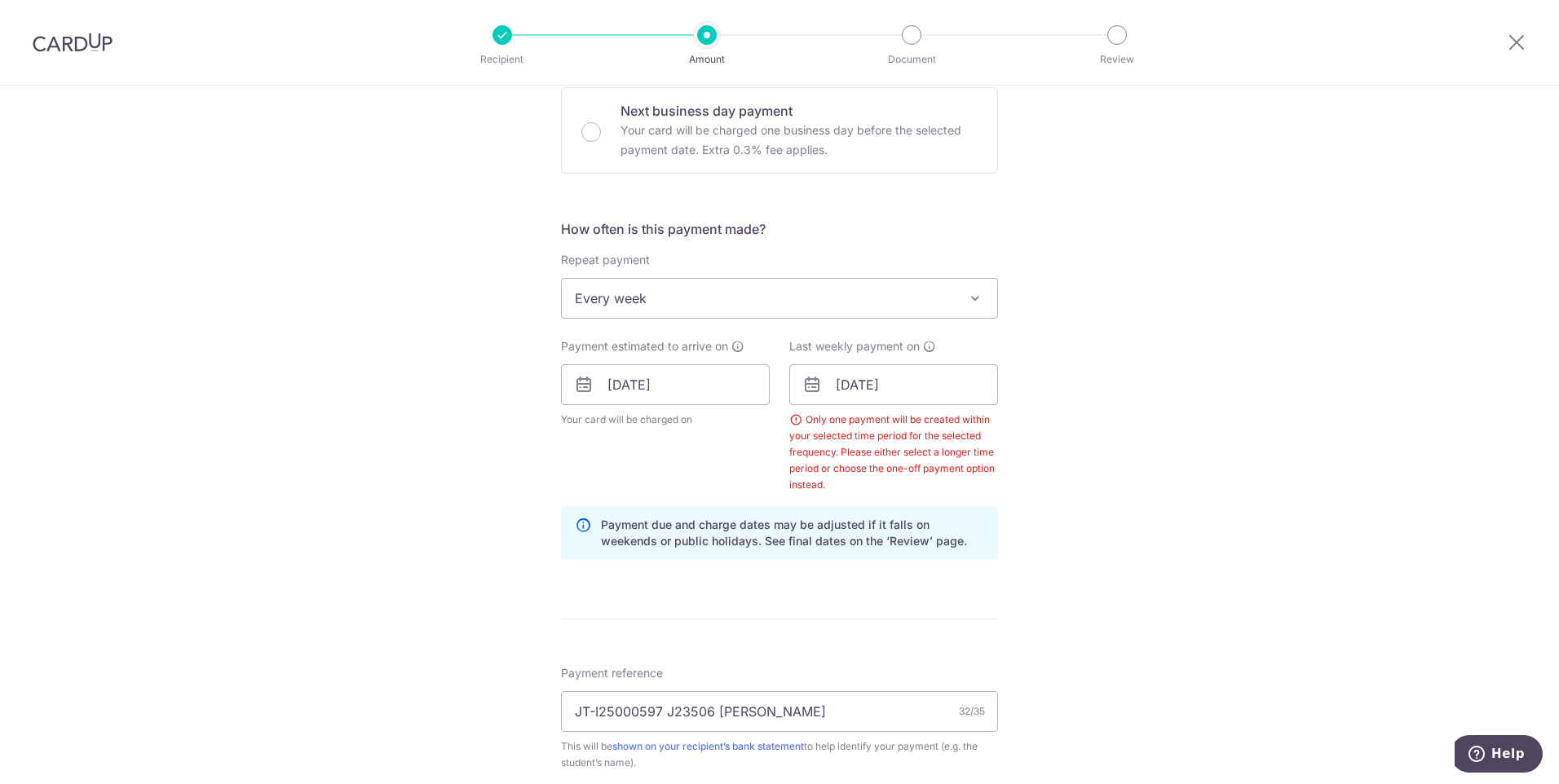
click at [1127, 420] on div "Tell us more about your payment Enter payment amount SGD 408.75 408.75 Select C…" at bounding box center [779, 428] width 1559 height 1679
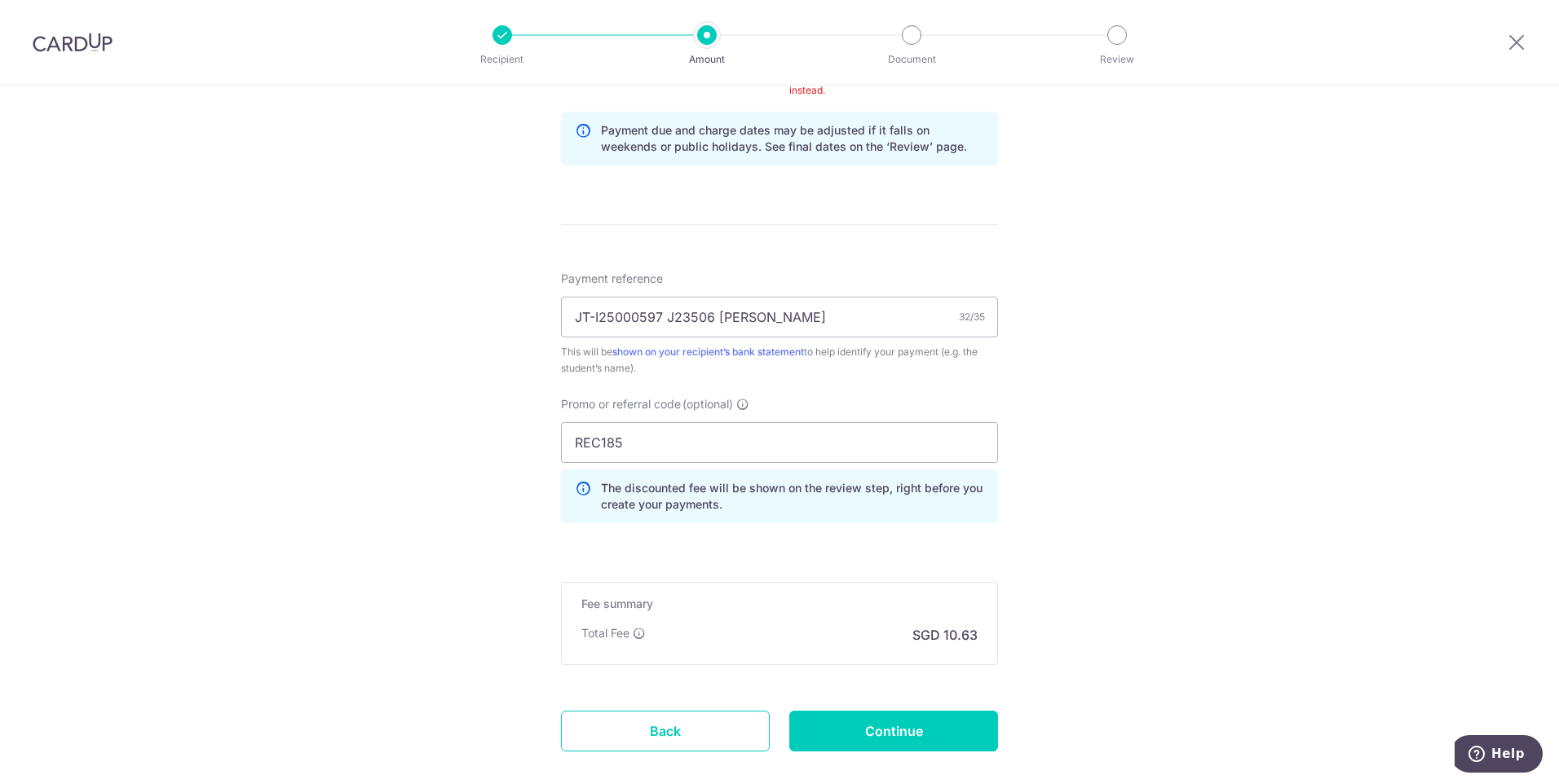
scroll to position [981, 0]
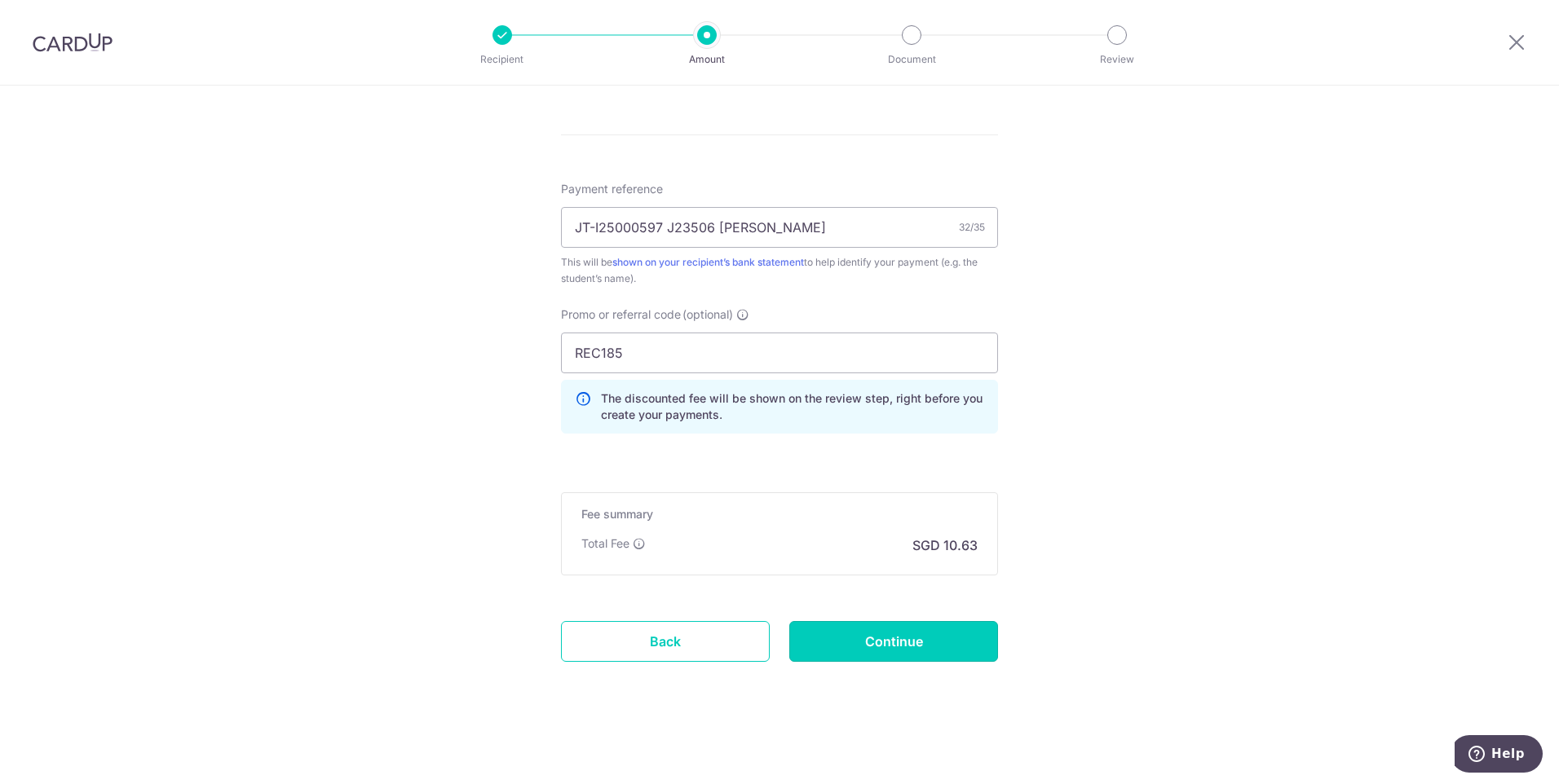
click at [950, 643] on input "Continue" at bounding box center [894, 642] width 209 height 41
type input "Create Schedule"
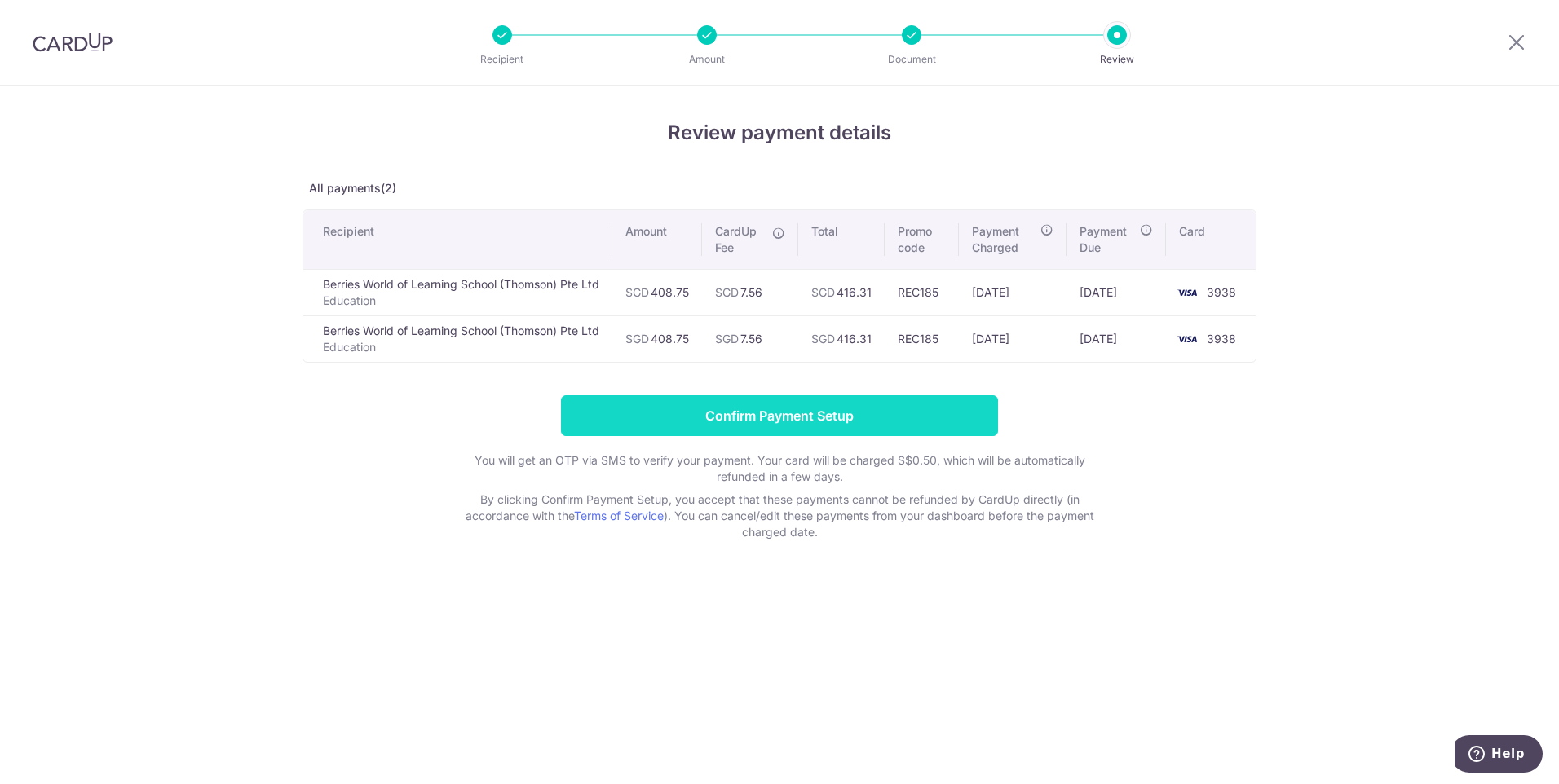
click at [894, 414] on input "Confirm Payment Setup" at bounding box center [779, 415] width 437 height 41
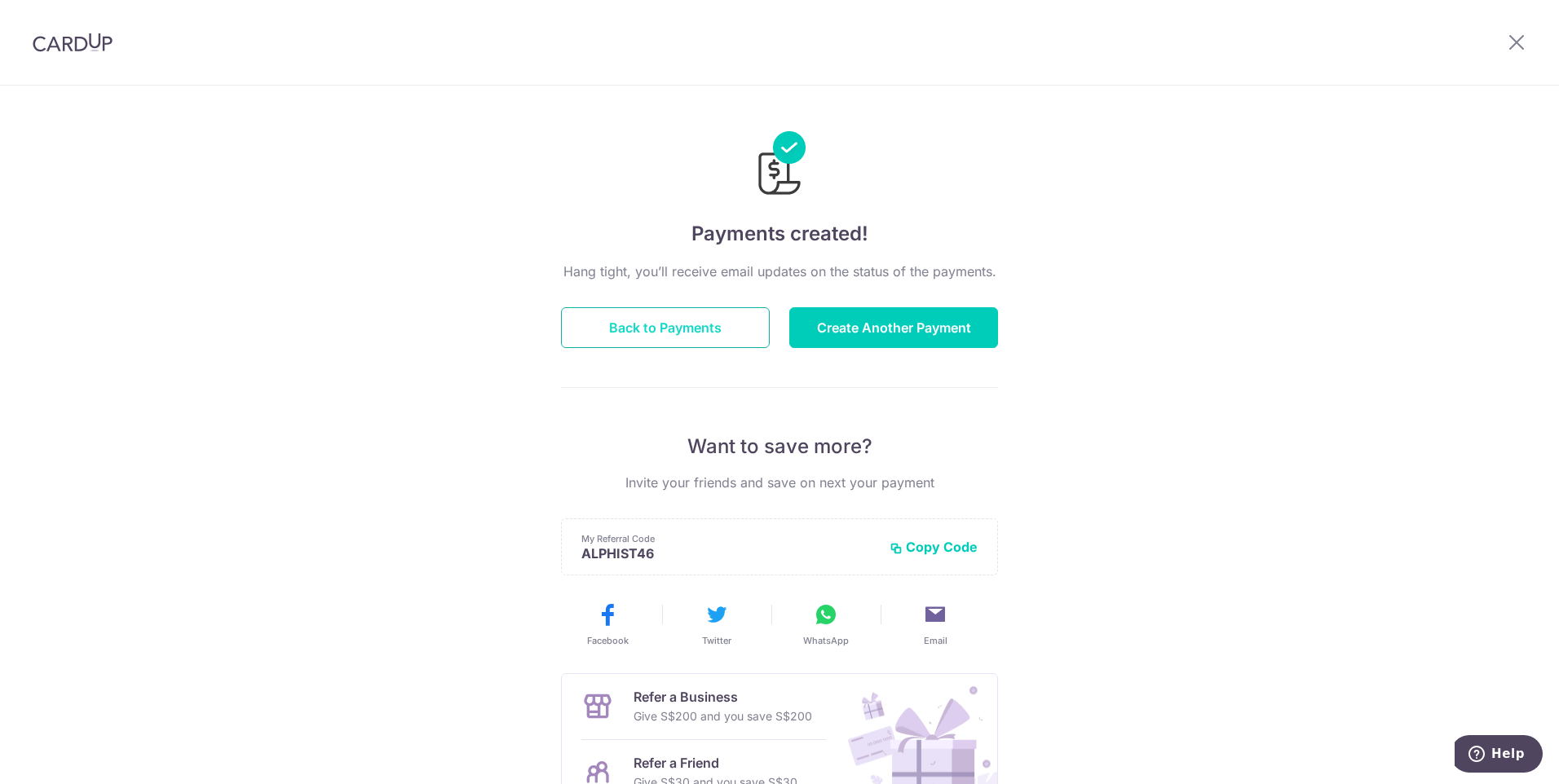
click at [667, 332] on button "Back to Payments" at bounding box center [665, 328] width 209 height 41
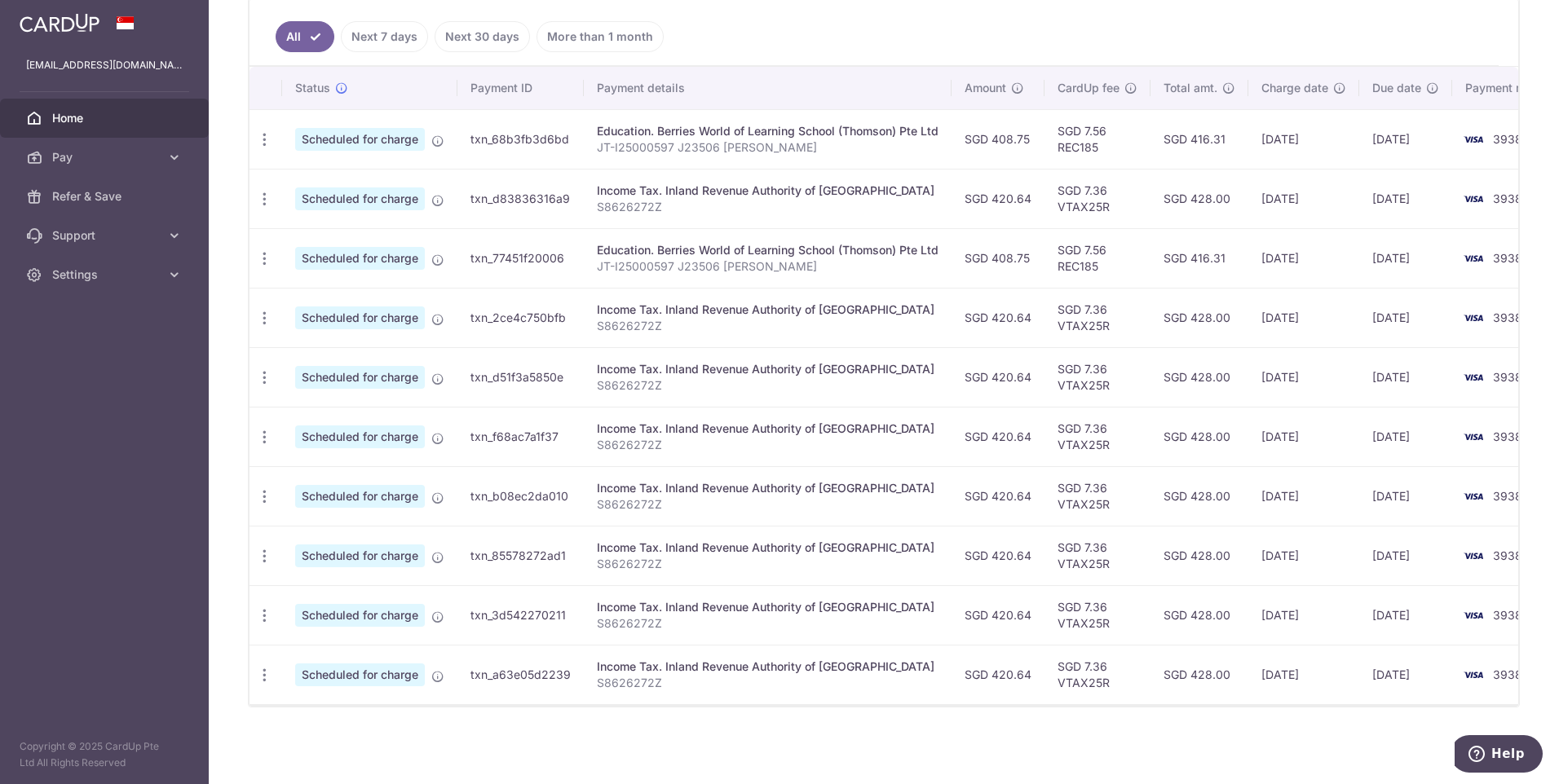
scroll to position [445, 0]
click at [257, 131] on icon "button" at bounding box center [264, 139] width 17 height 17
click at [317, 179] on span "Update payment" at bounding box center [351, 184] width 111 height 19
radio input "true"
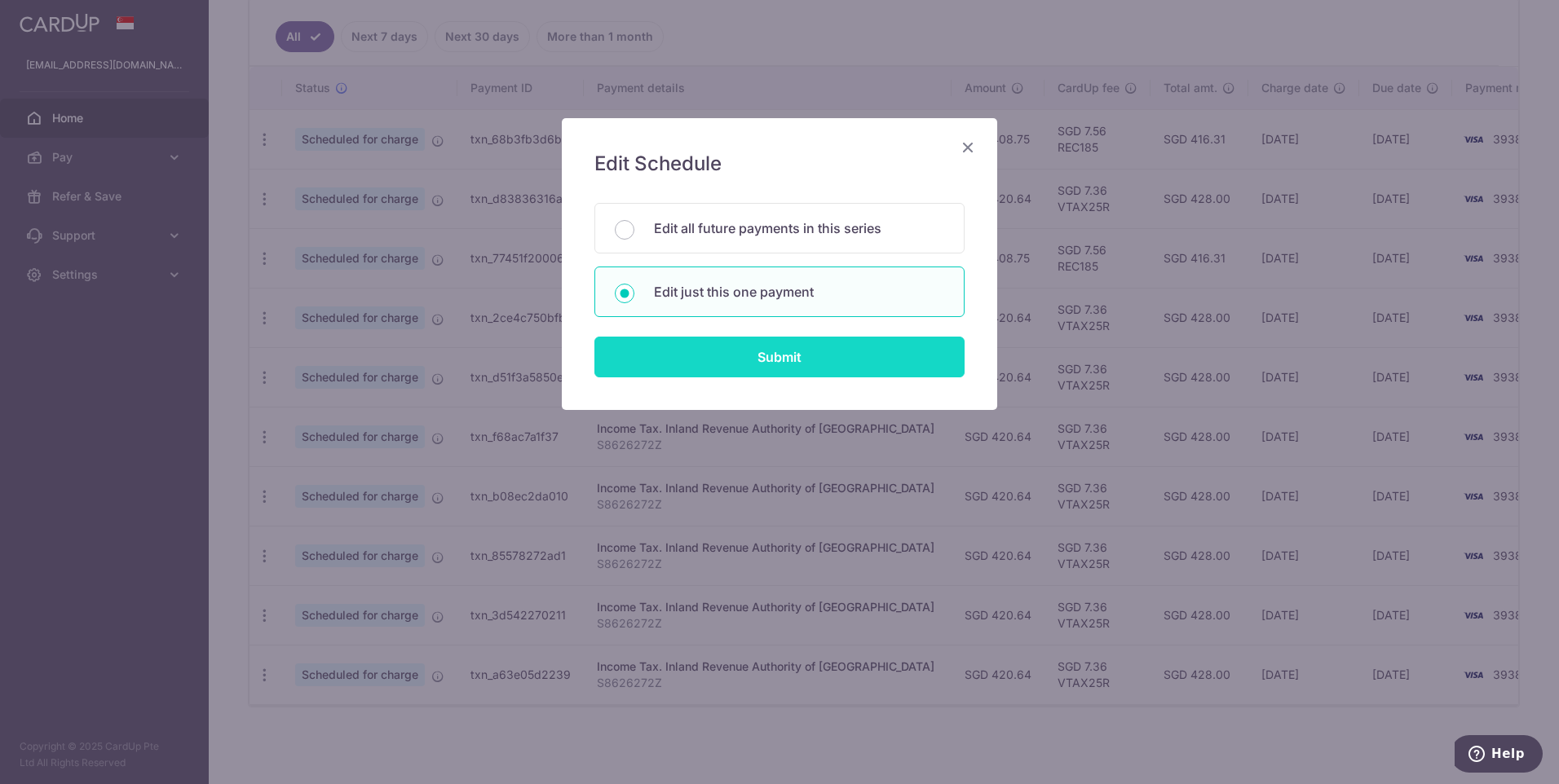
click at [785, 361] on input "Submit" at bounding box center [779, 357] width 371 height 41
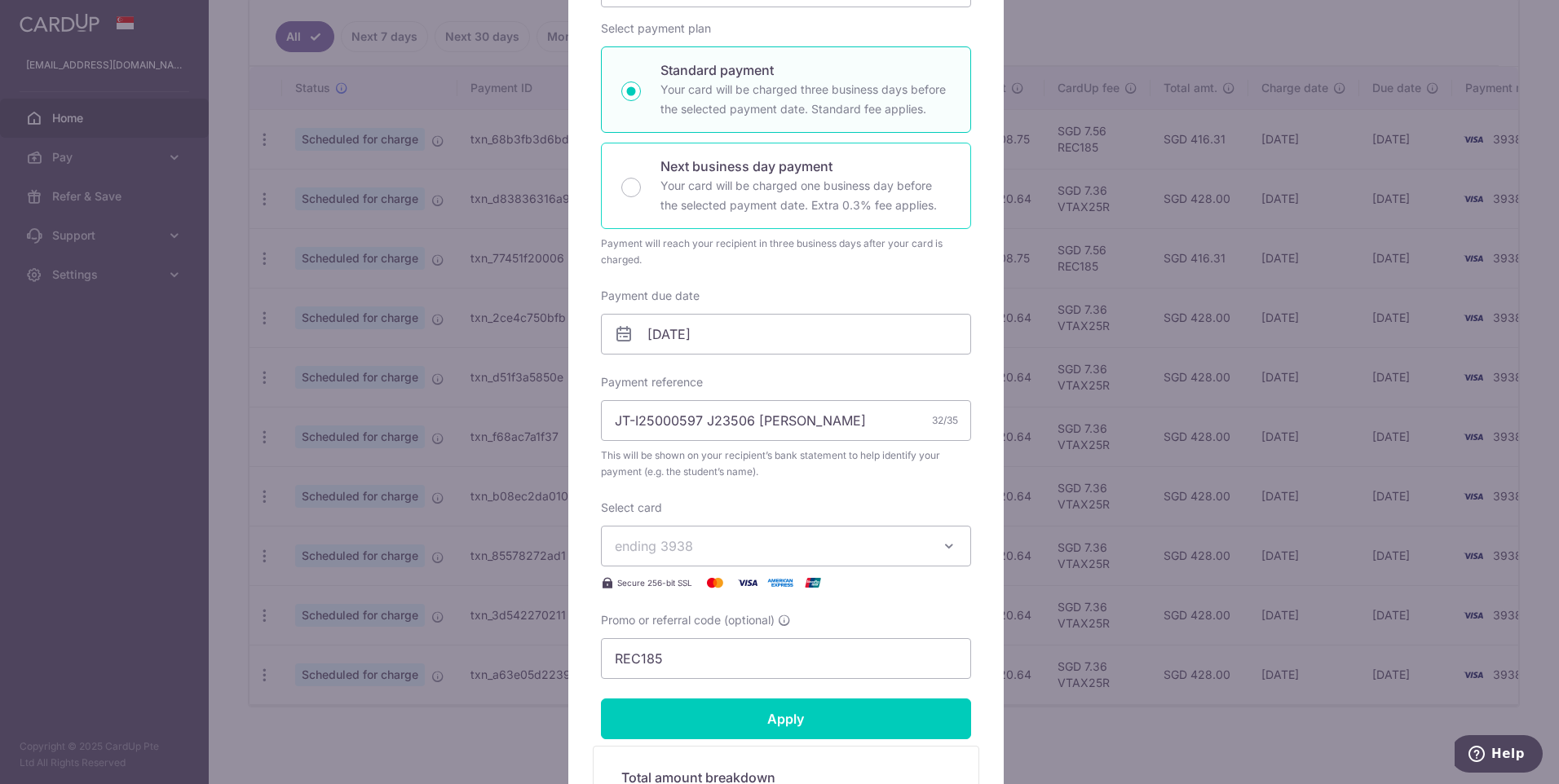
scroll to position [48, 0]
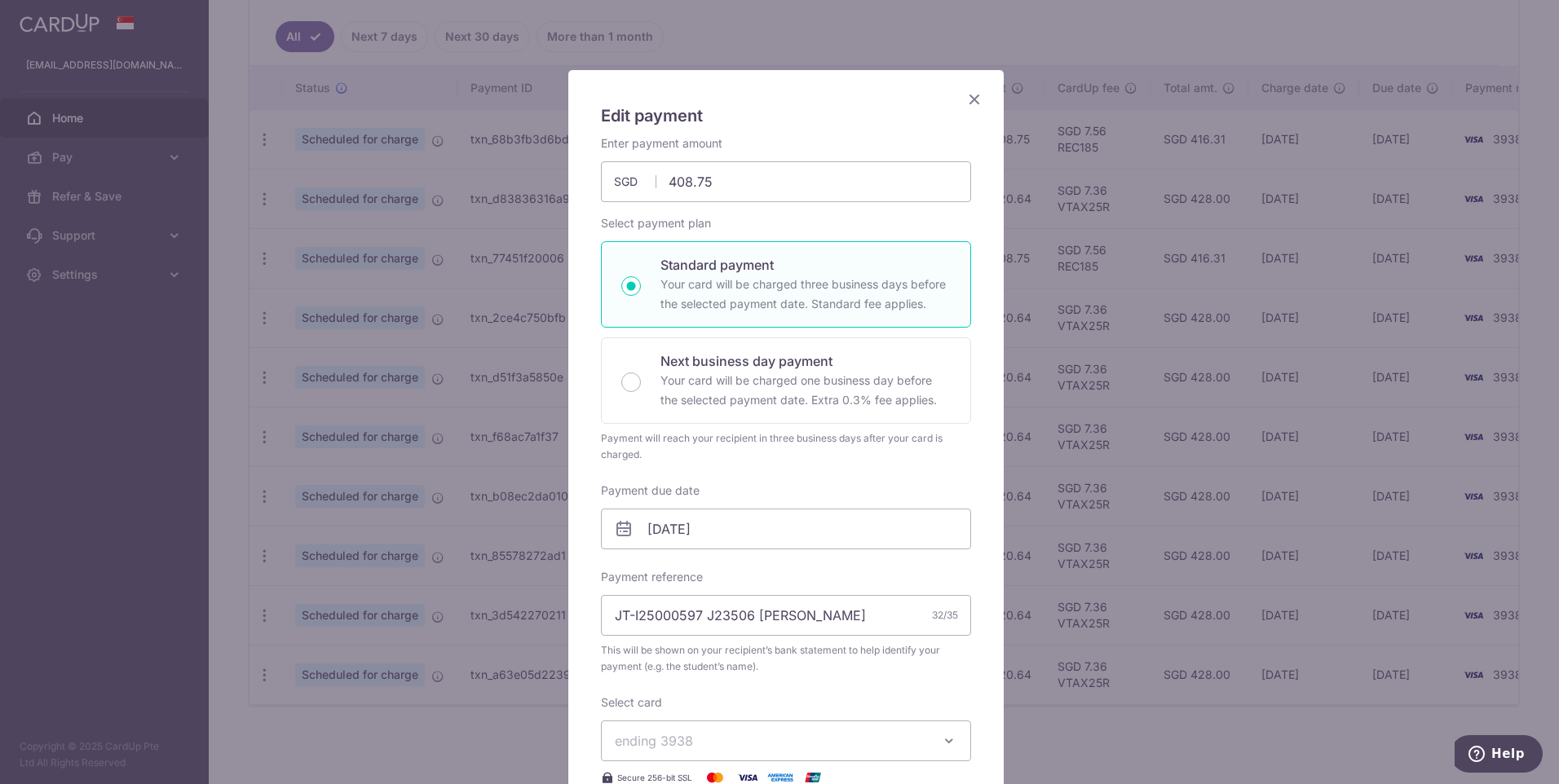
click at [968, 96] on icon "Close" at bounding box center [974, 99] width 19 height 20
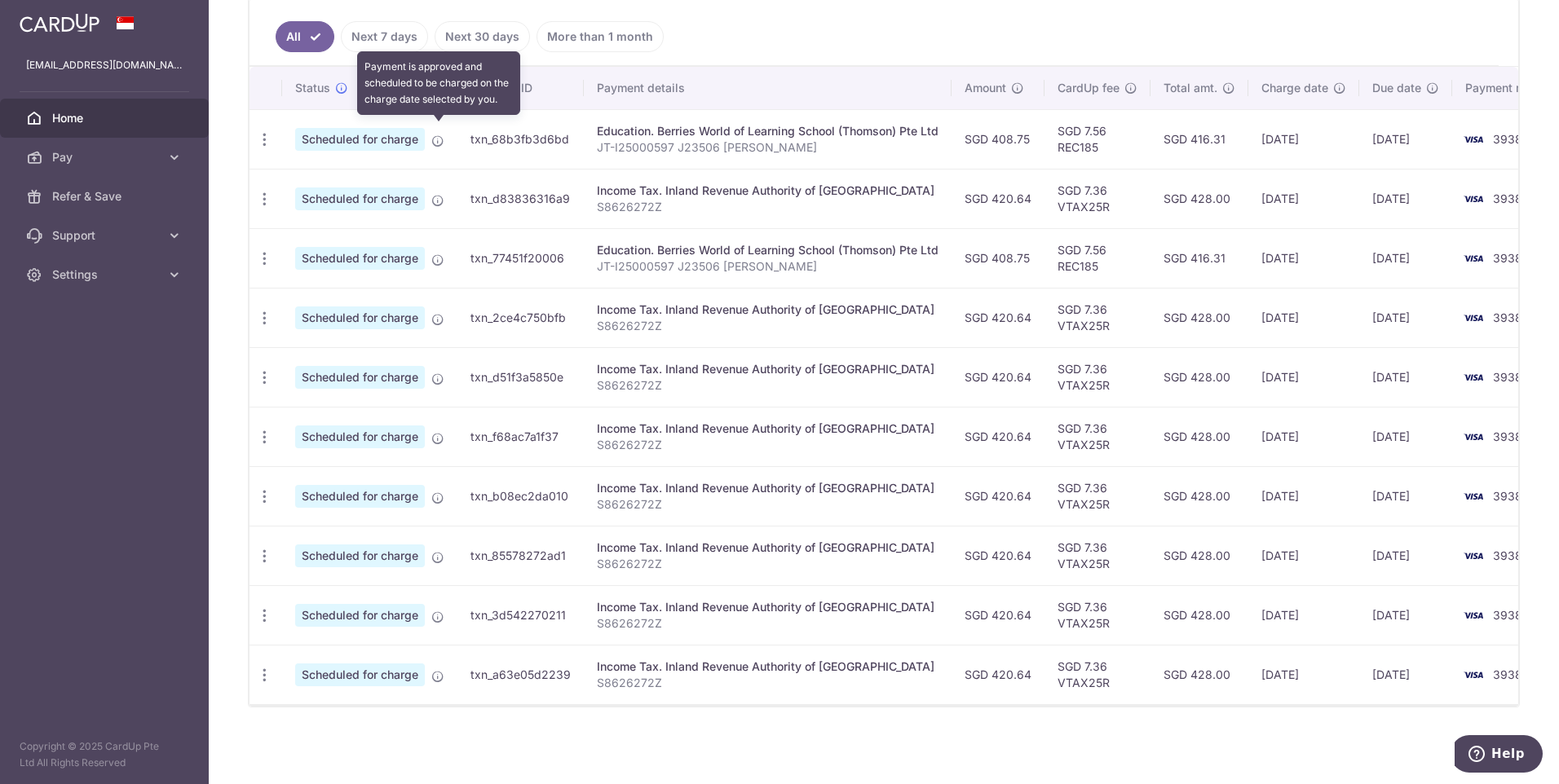
click at [441, 134] on icon at bounding box center [438, 141] width 13 height 13
click at [259, 138] on icon "button" at bounding box center [264, 139] width 17 height 17
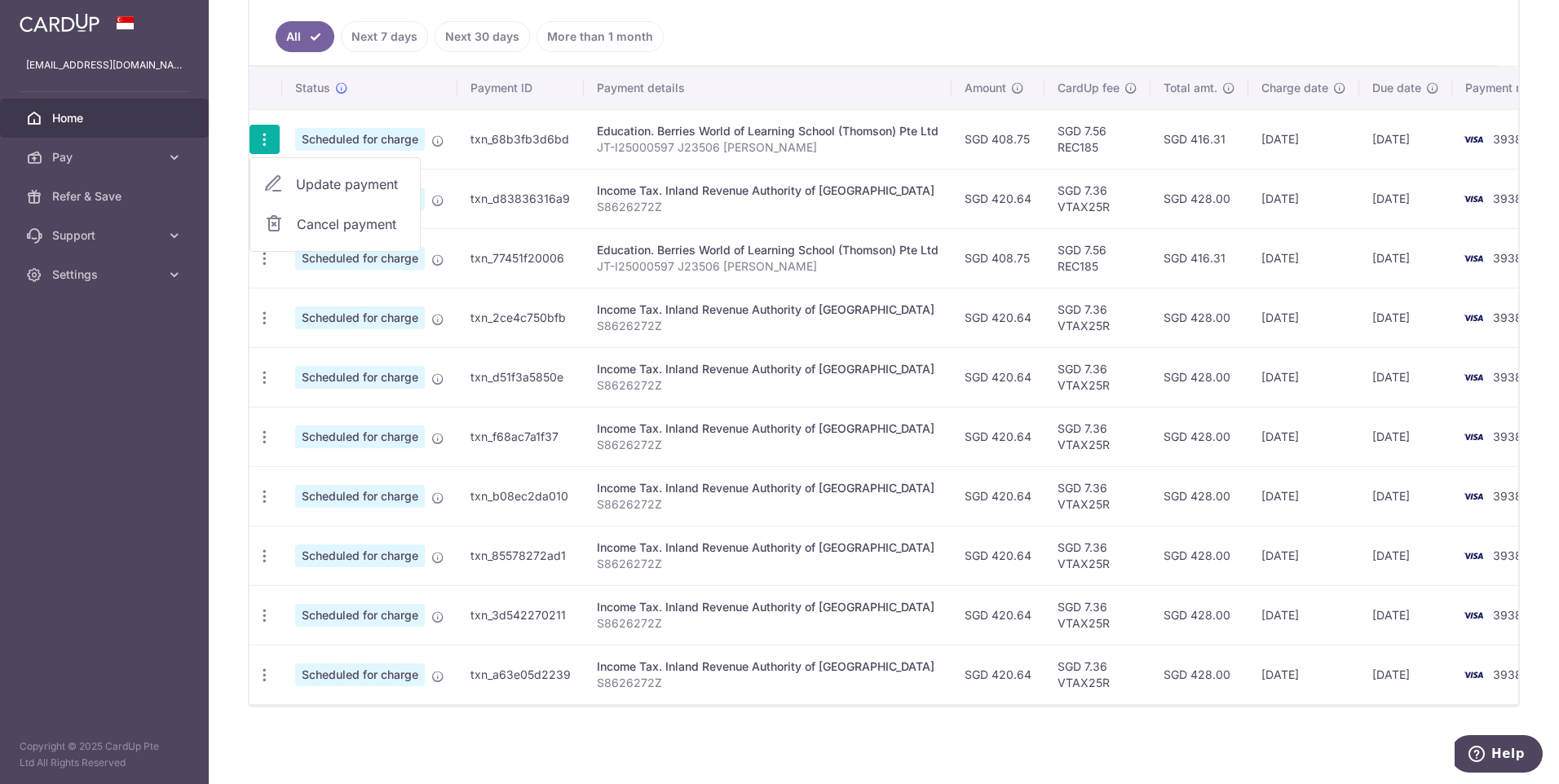
click at [929, 140] on p "JT-I25000597 J23506 [PERSON_NAME]" at bounding box center [768, 148] width 341 height 16
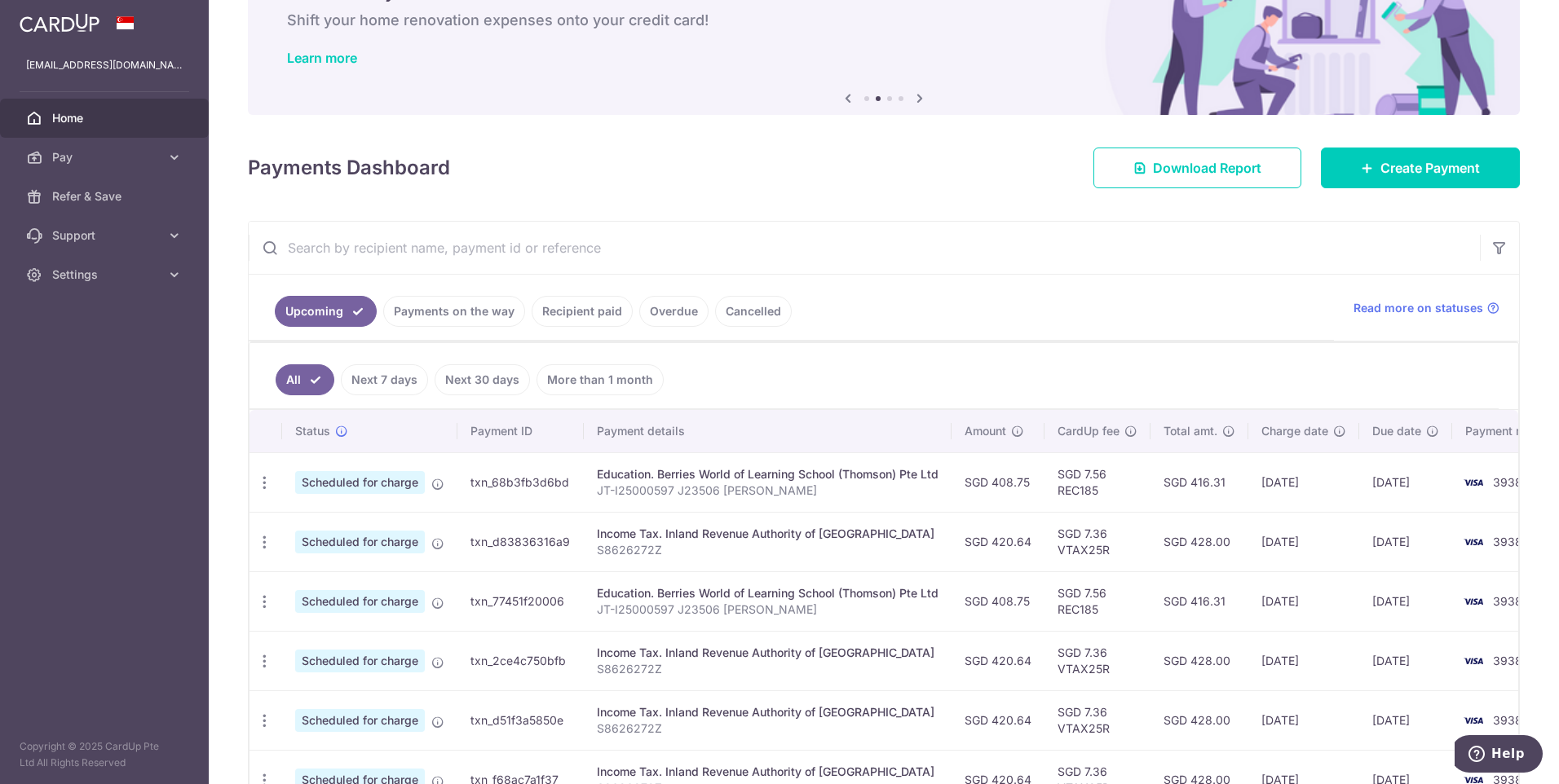
scroll to position [0, 0]
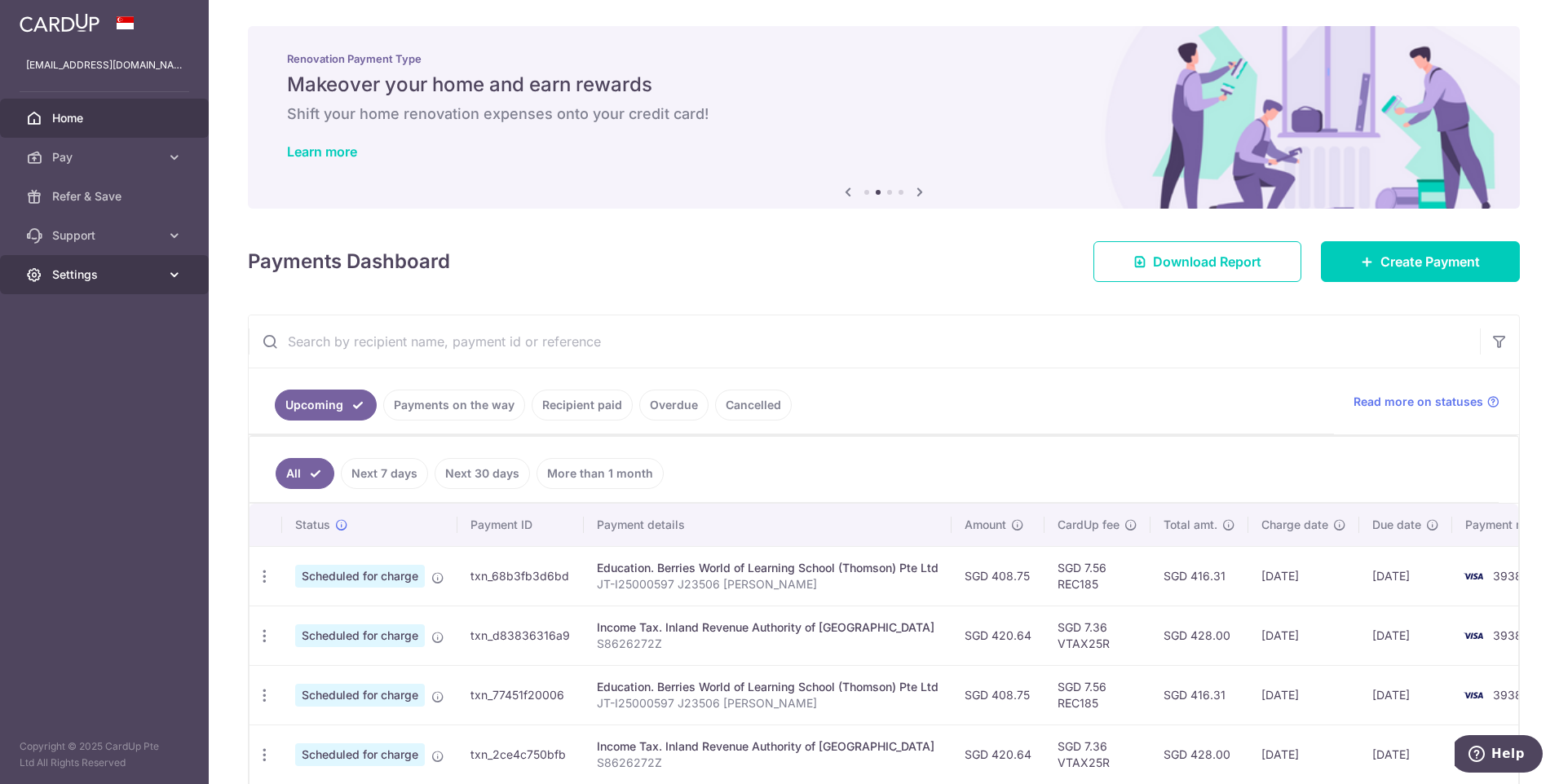
click at [152, 272] on span "Settings" at bounding box center [106, 275] width 108 height 16
click at [138, 362] on link "Logout" at bounding box center [104, 353] width 209 height 39
